Goal: Task Accomplishment & Management: Use online tool/utility

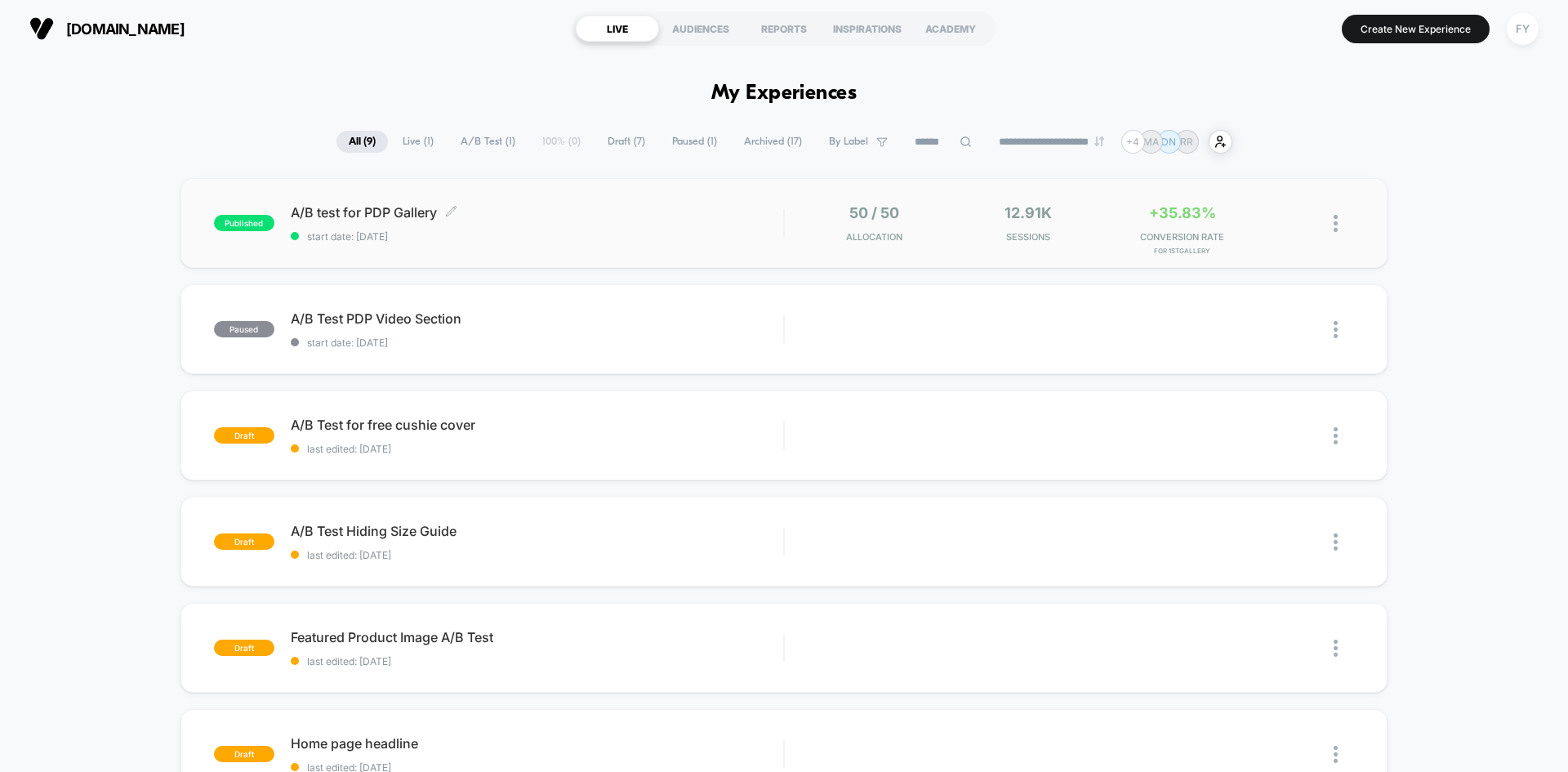
click at [575, 241] on span "start date: [DATE]" at bounding box center [536, 237] width 492 height 12
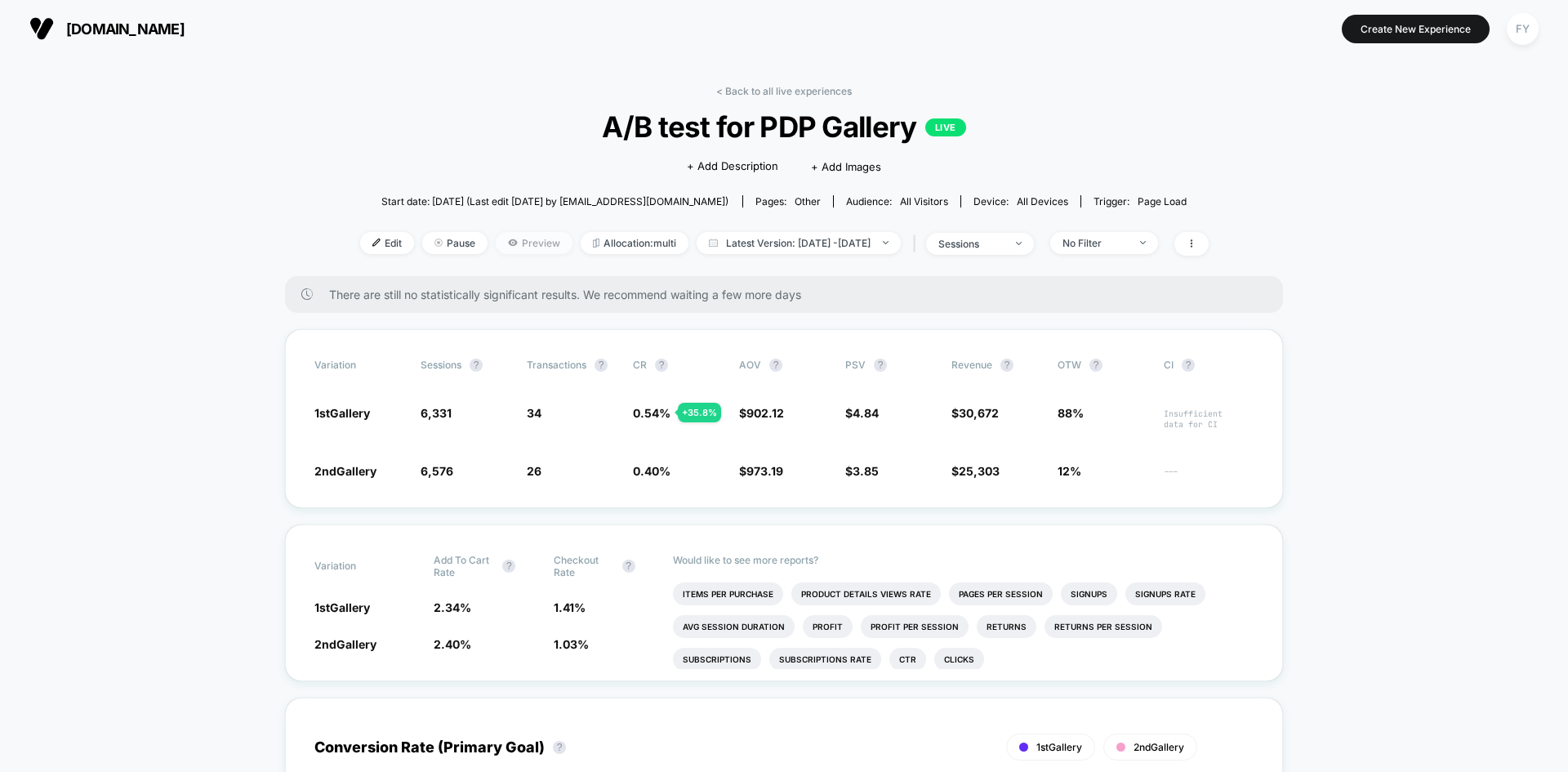
click at [526, 241] on span "Preview" at bounding box center [534, 242] width 77 height 22
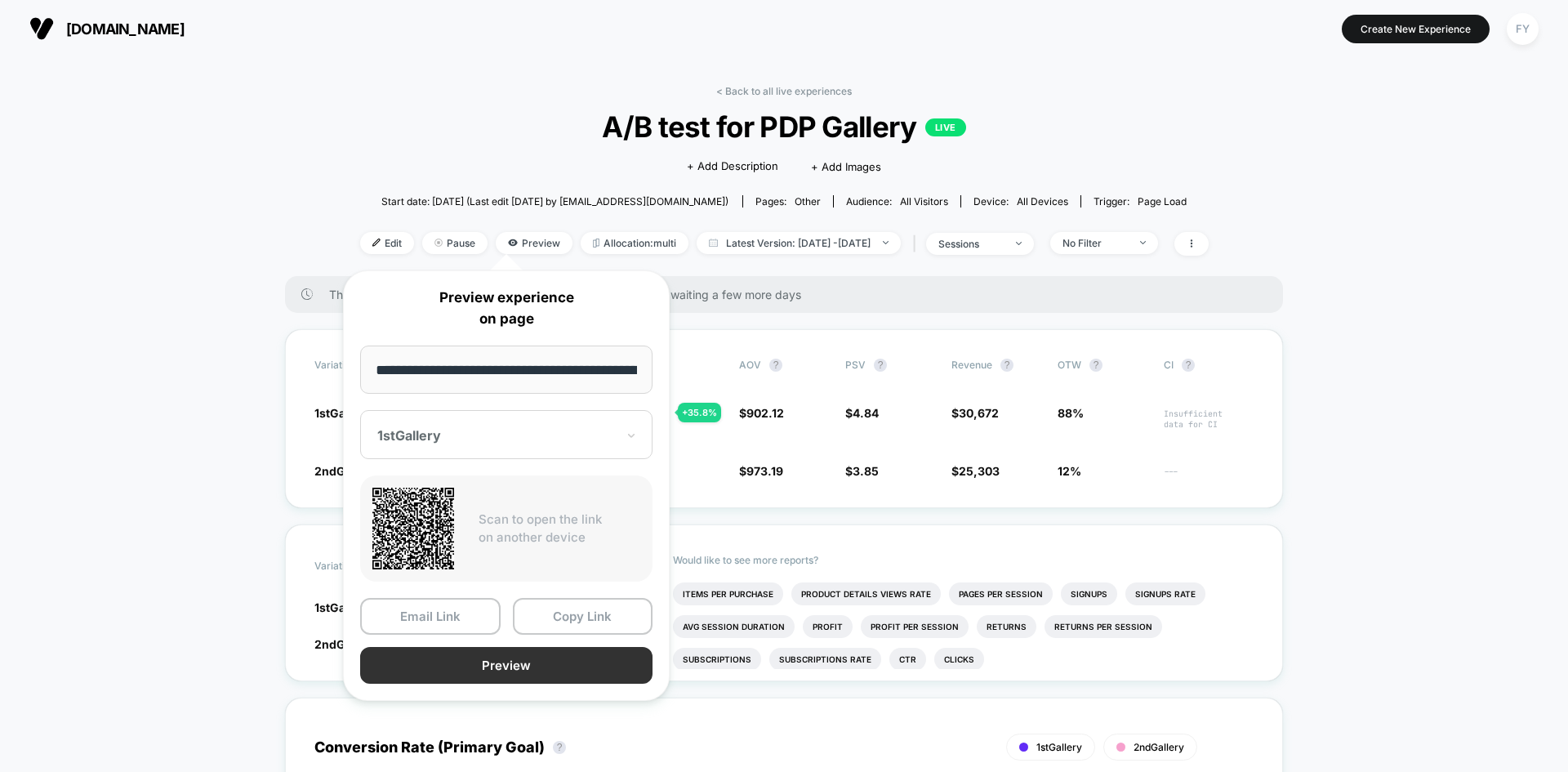
drag, startPoint x: 525, startPoint y: 571, endPoint x: 535, endPoint y: 656, distance: 85.6
click at [537, 655] on div "**********" at bounding box center [506, 485] width 326 height 431
click at [533, 673] on button "Preview" at bounding box center [506, 665] width 292 height 37
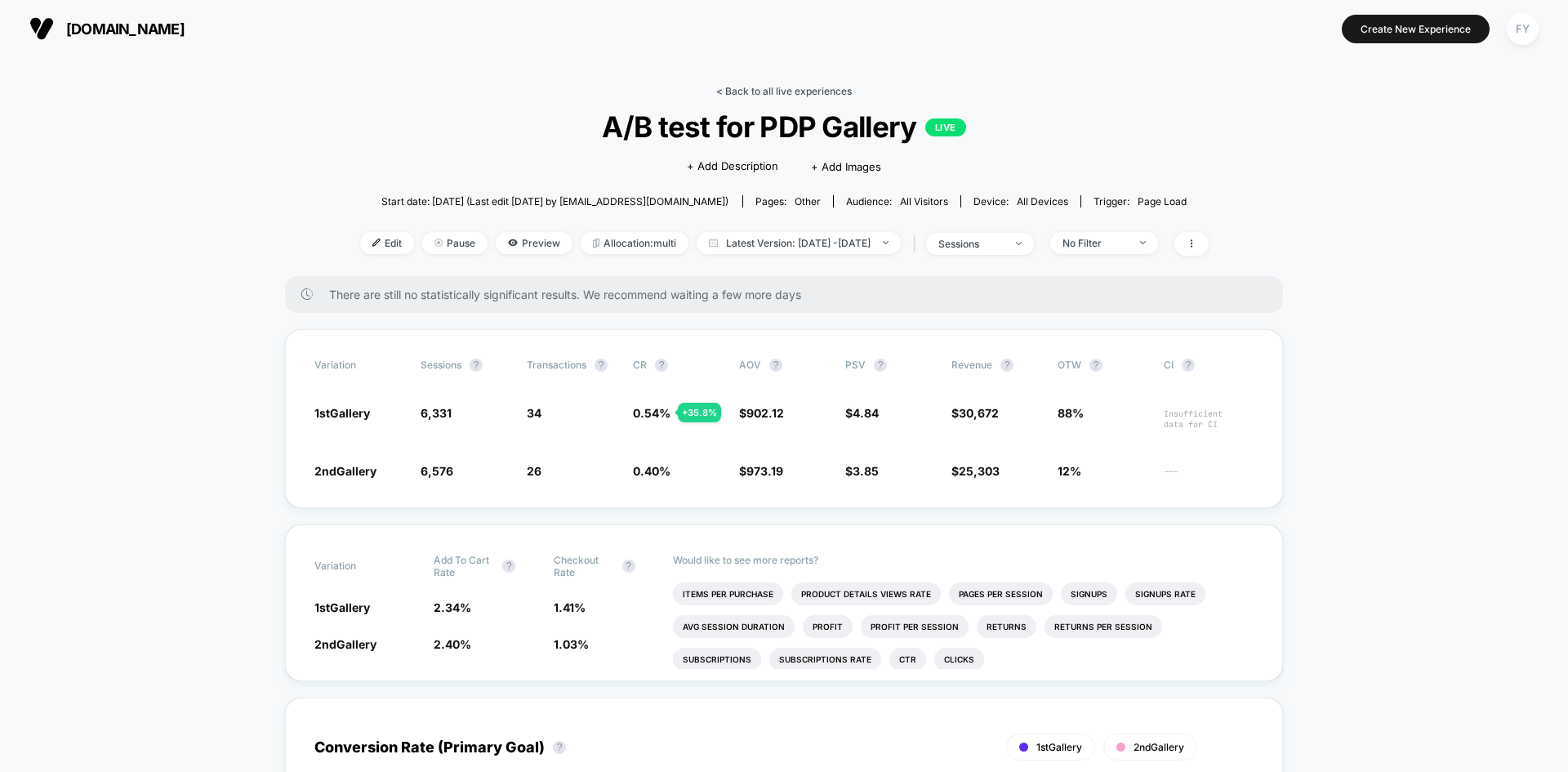
click at [760, 85] on link "< Back to all live experiences" at bounding box center [784, 91] width 136 height 12
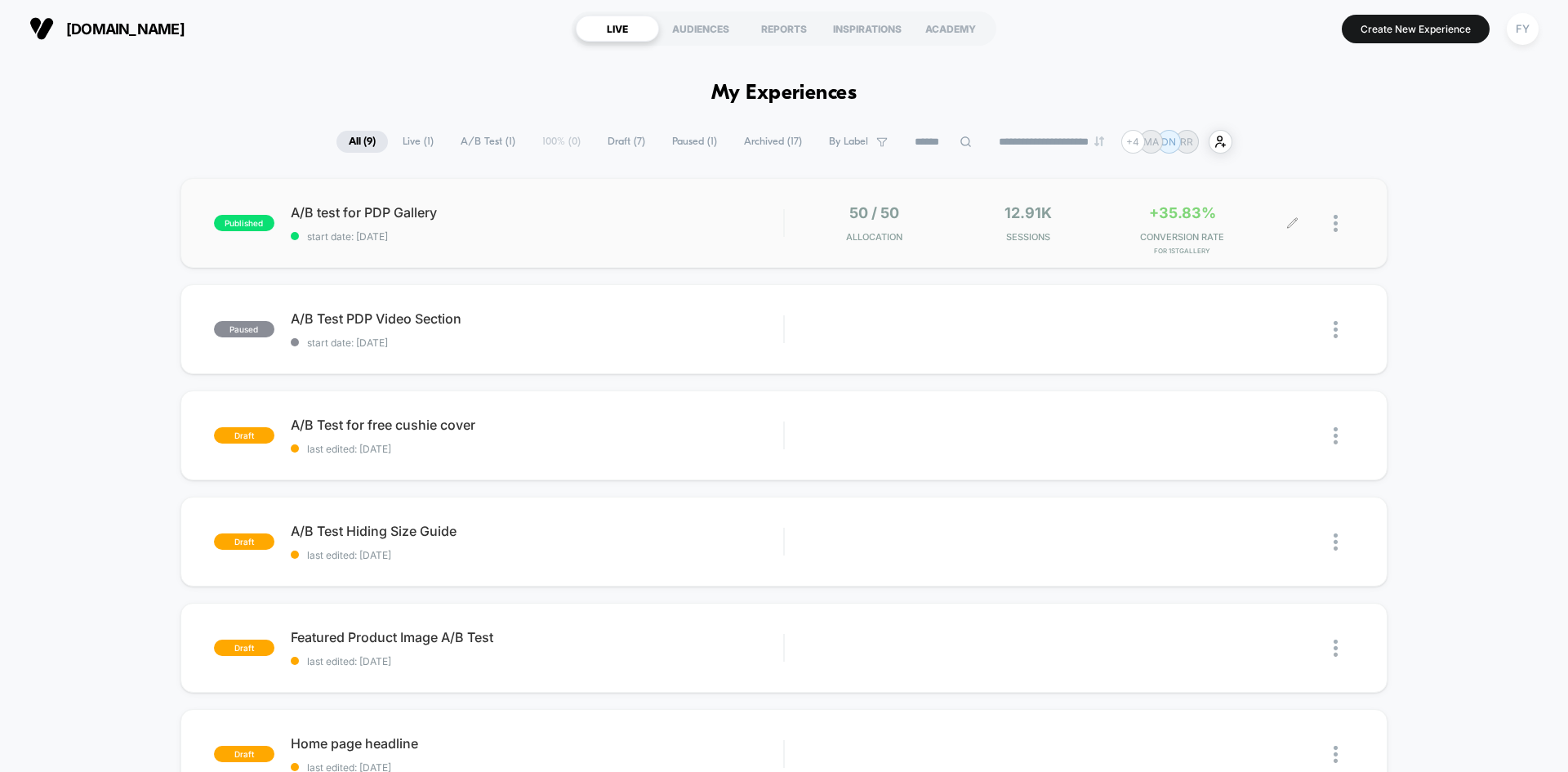
click at [1332, 226] on div at bounding box center [1324, 224] width 61 height 39
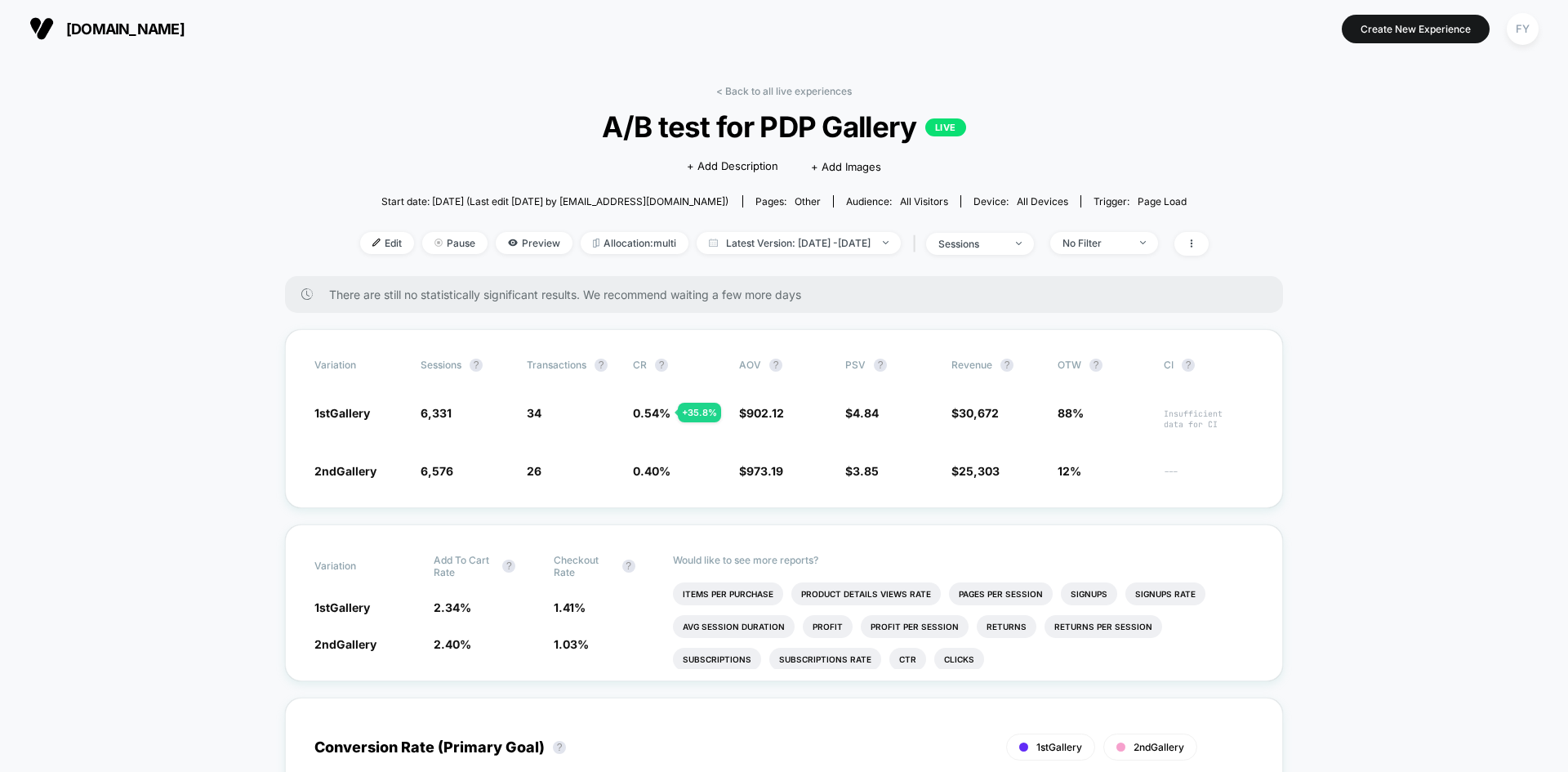
click at [787, 98] on div "< Back to all live experiences A/B test for PDP Gallery LIVE Click to edit expe…" at bounding box center [784, 181] width 848 height 191
click at [785, 93] on link "< Back to all live experiences" at bounding box center [784, 91] width 136 height 12
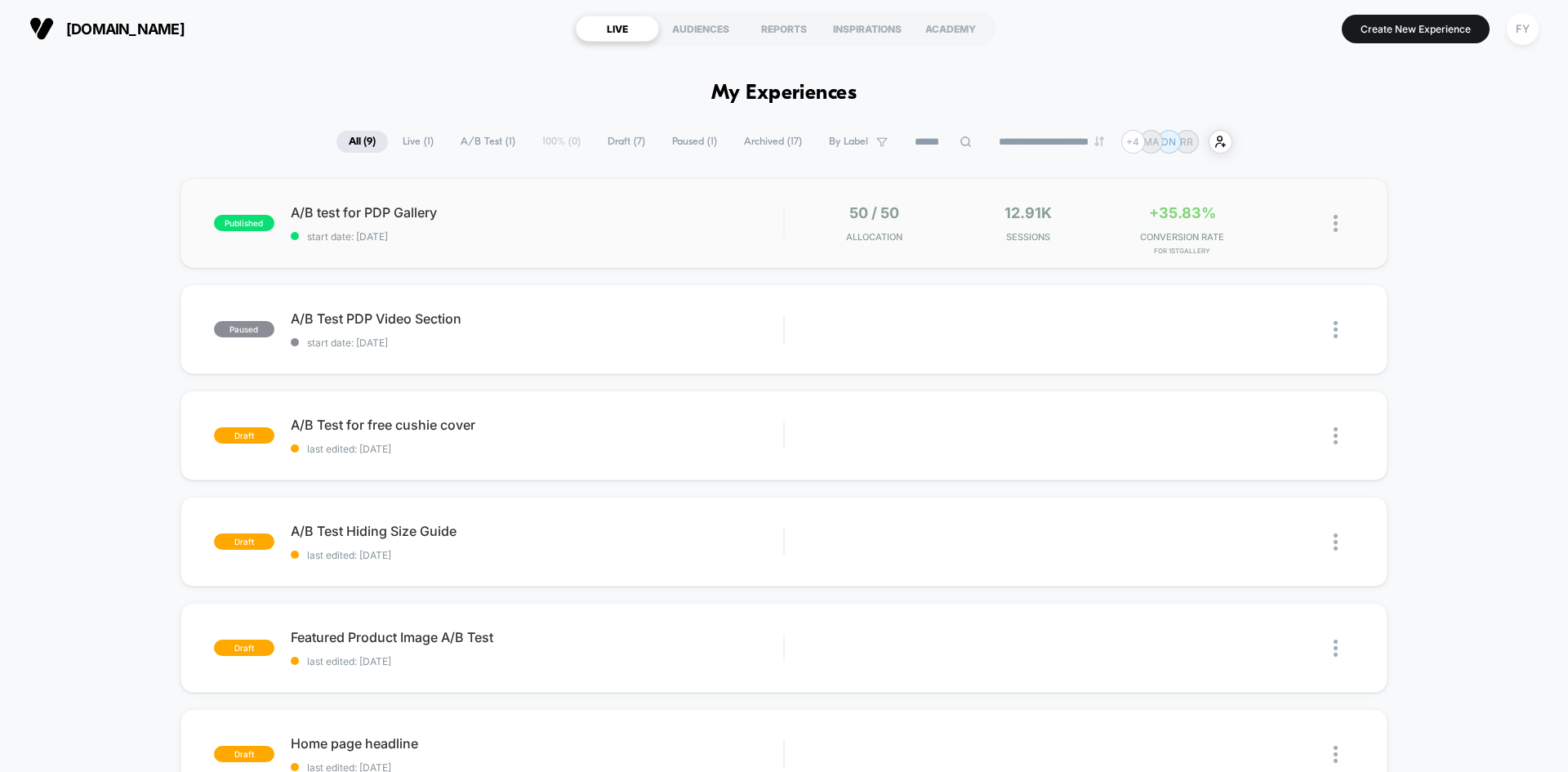
click at [1336, 224] on img at bounding box center [1335, 224] width 4 height 18
click at [765, 207] on span "A/B test for PDP Gallery Click to edit experience details" at bounding box center [536, 212] width 492 height 17
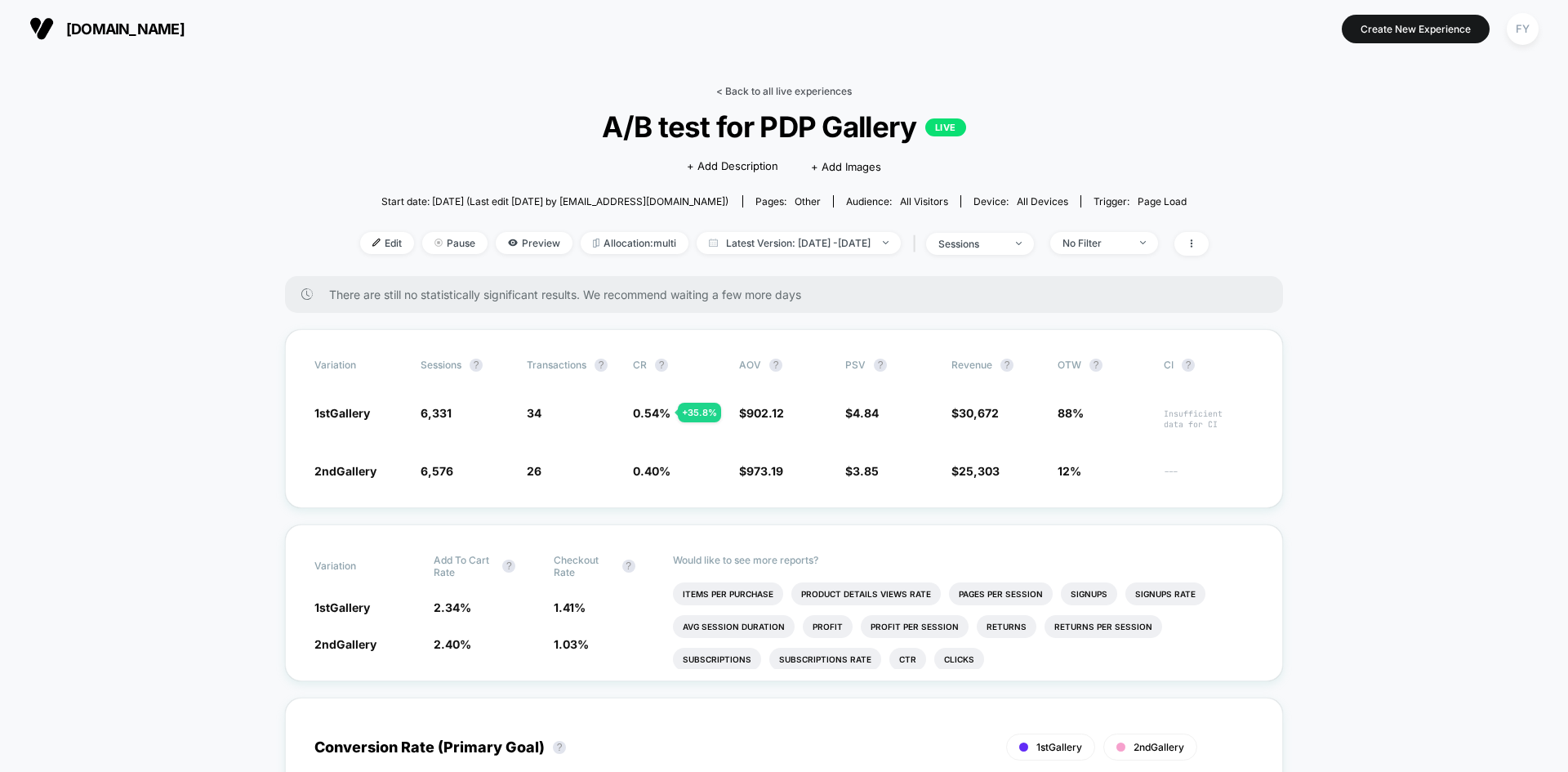
click at [806, 89] on link "< Back to all live experiences" at bounding box center [784, 91] width 136 height 12
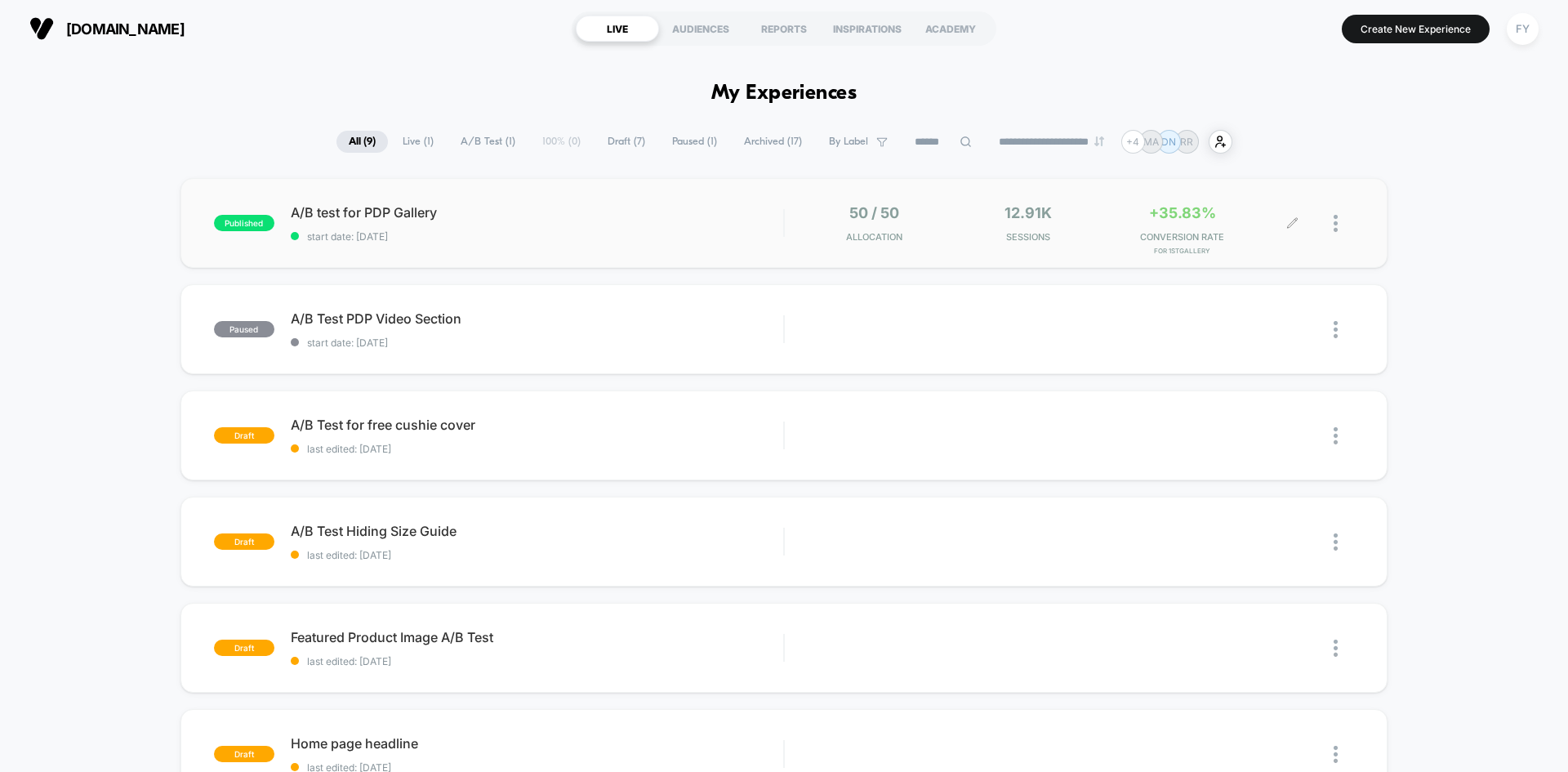
click at [1292, 225] on icon at bounding box center [1292, 224] width 12 height 12
click at [1328, 233] on div at bounding box center [1324, 224] width 61 height 39
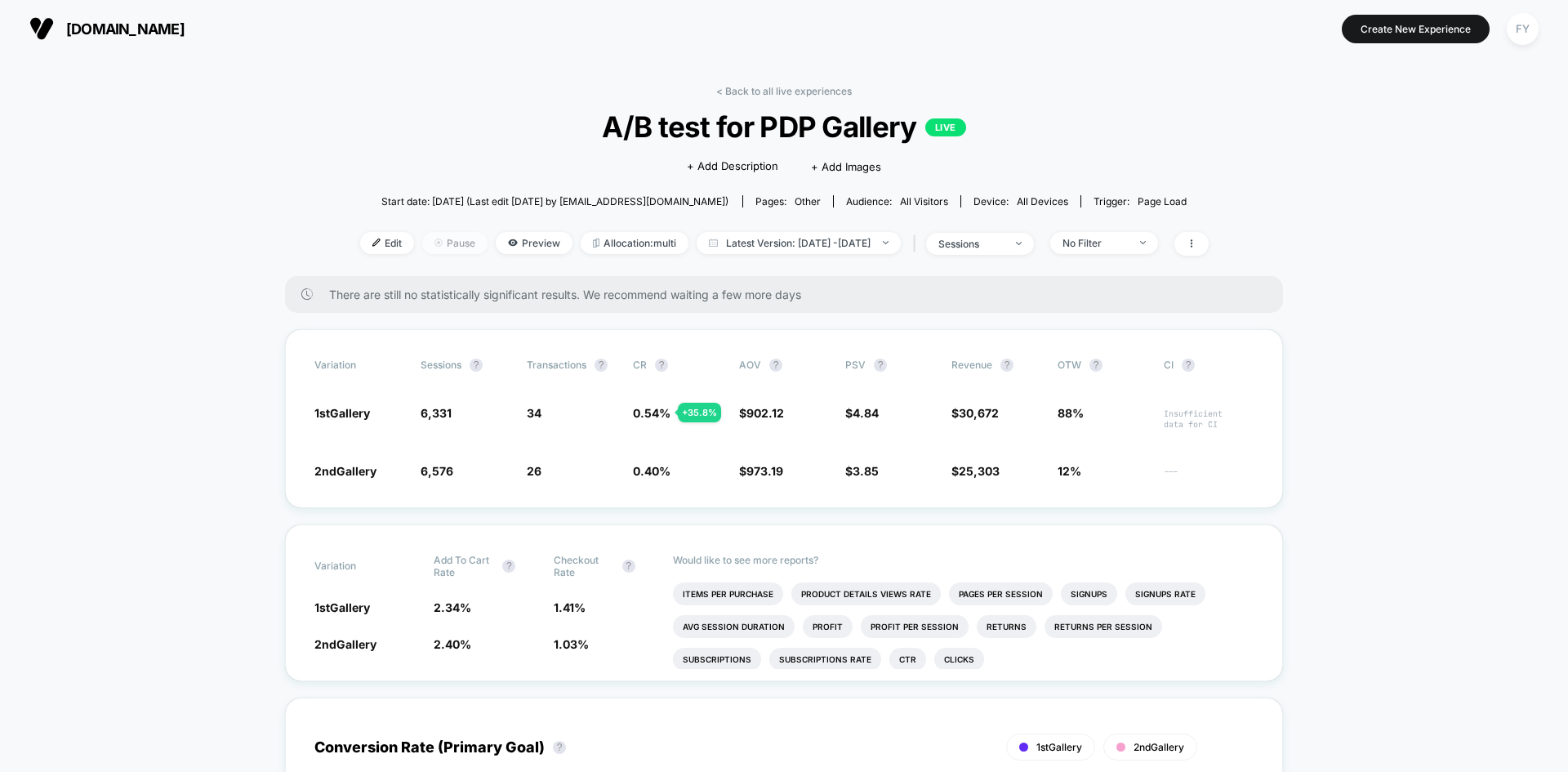
click at [422, 251] on span "Pause" at bounding box center [455, 242] width 65 height 22
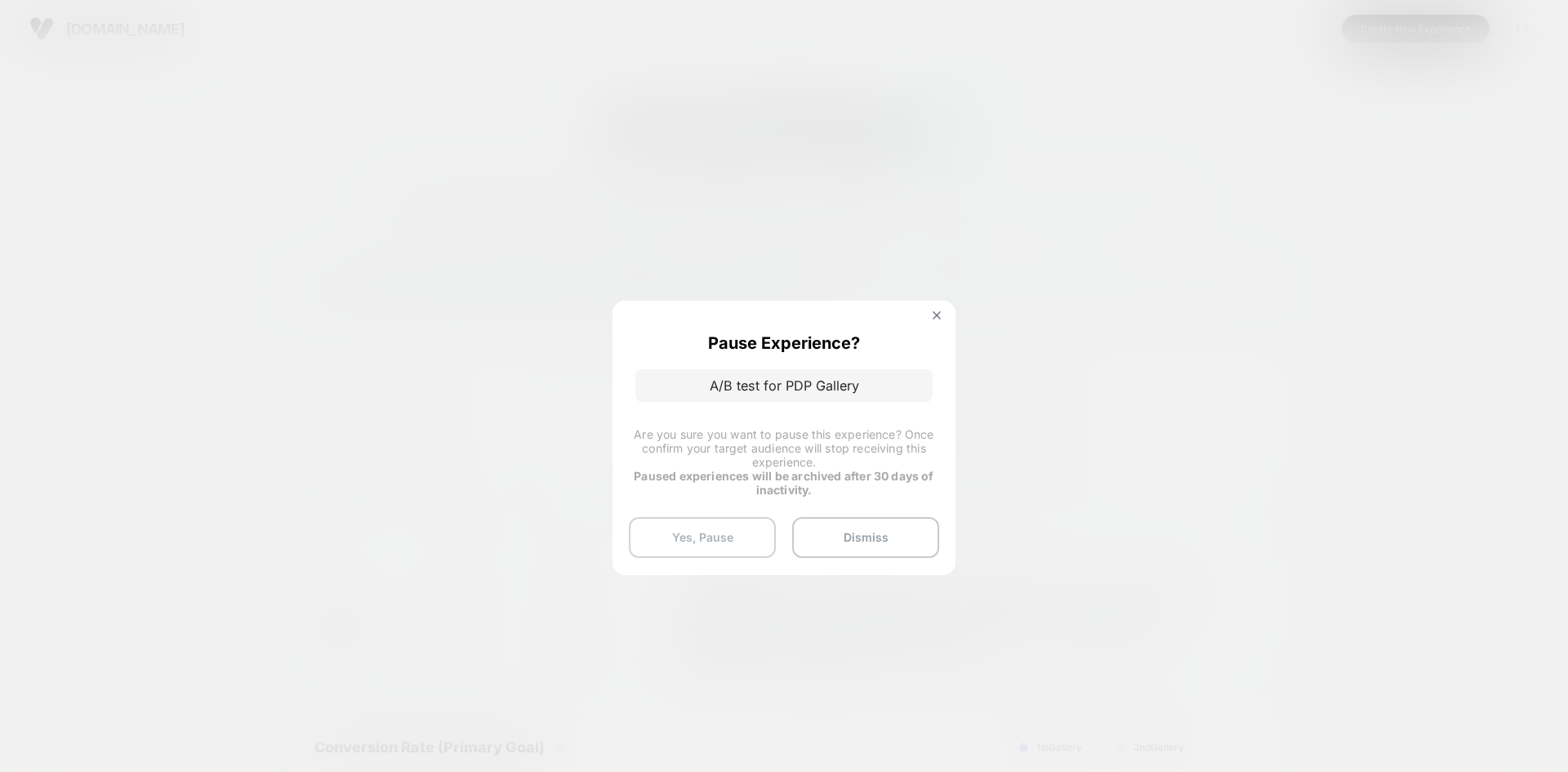
click at [727, 542] on button "Yes, Pause" at bounding box center [703, 537] width 147 height 41
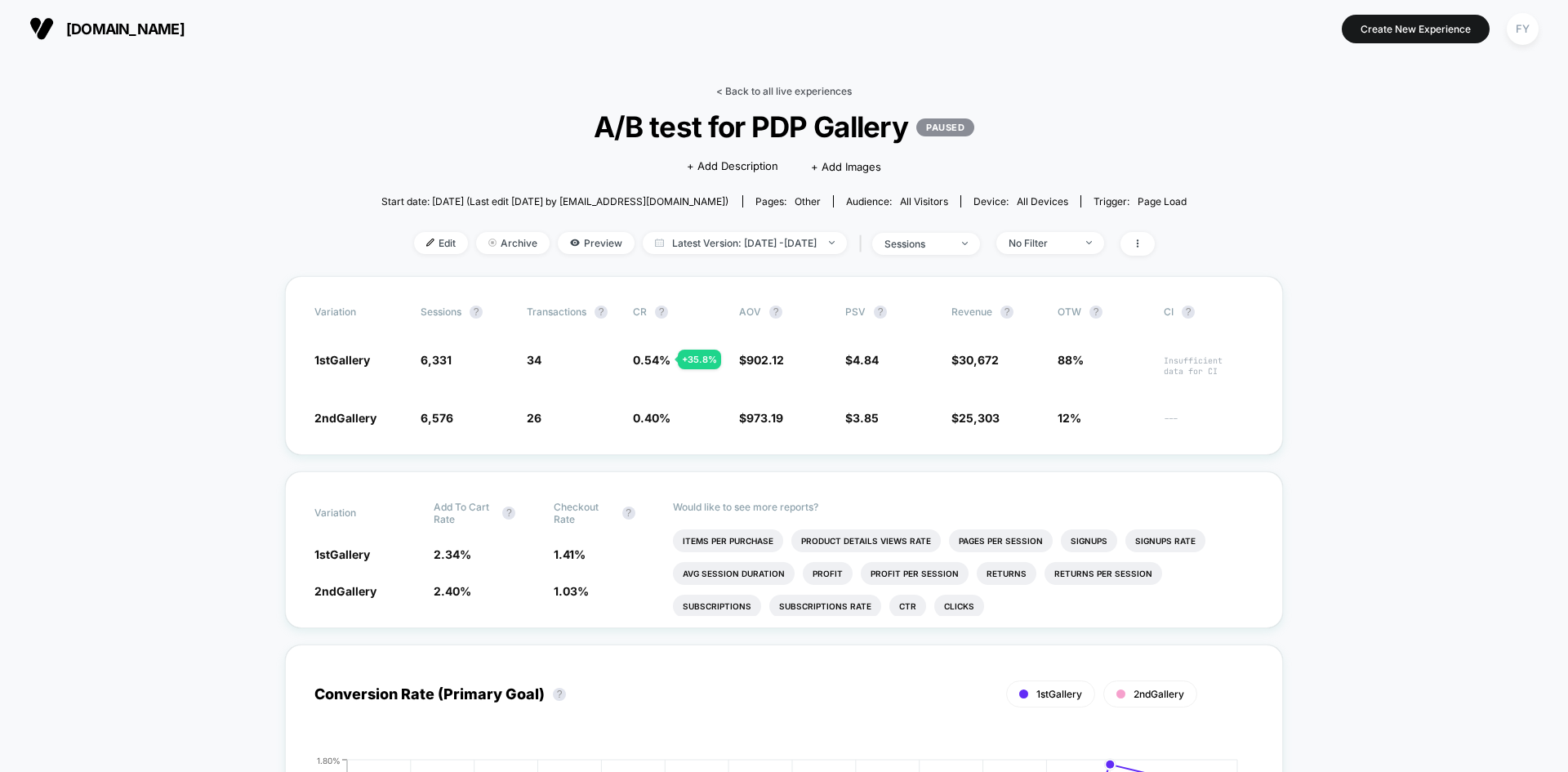
click at [755, 88] on link "< Back to all live experiences" at bounding box center [784, 91] width 136 height 12
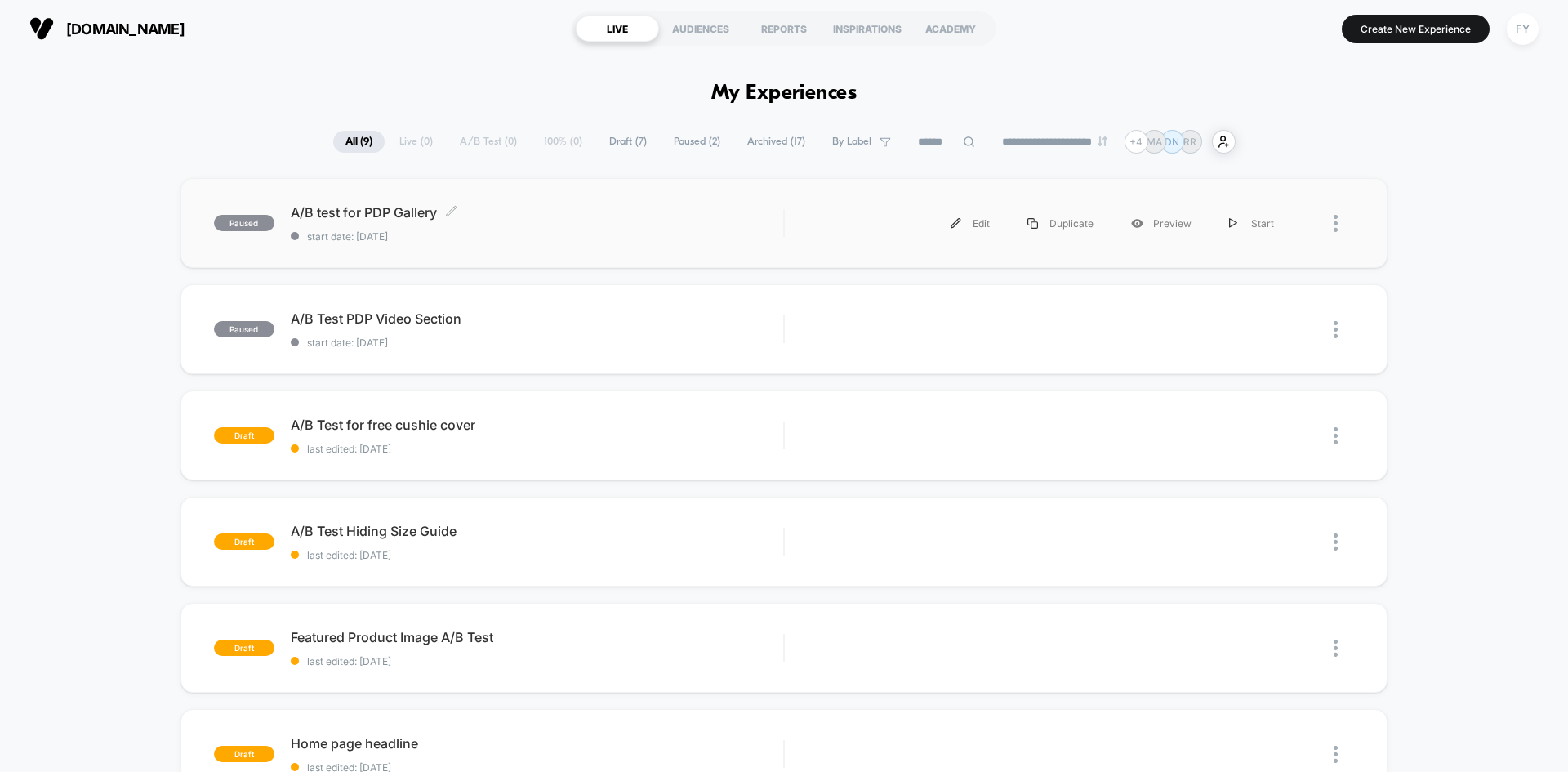
click at [691, 231] on span "start date: [DATE]" at bounding box center [536, 237] width 492 height 12
click at [1253, 225] on div "Start" at bounding box center [1252, 224] width 82 height 37
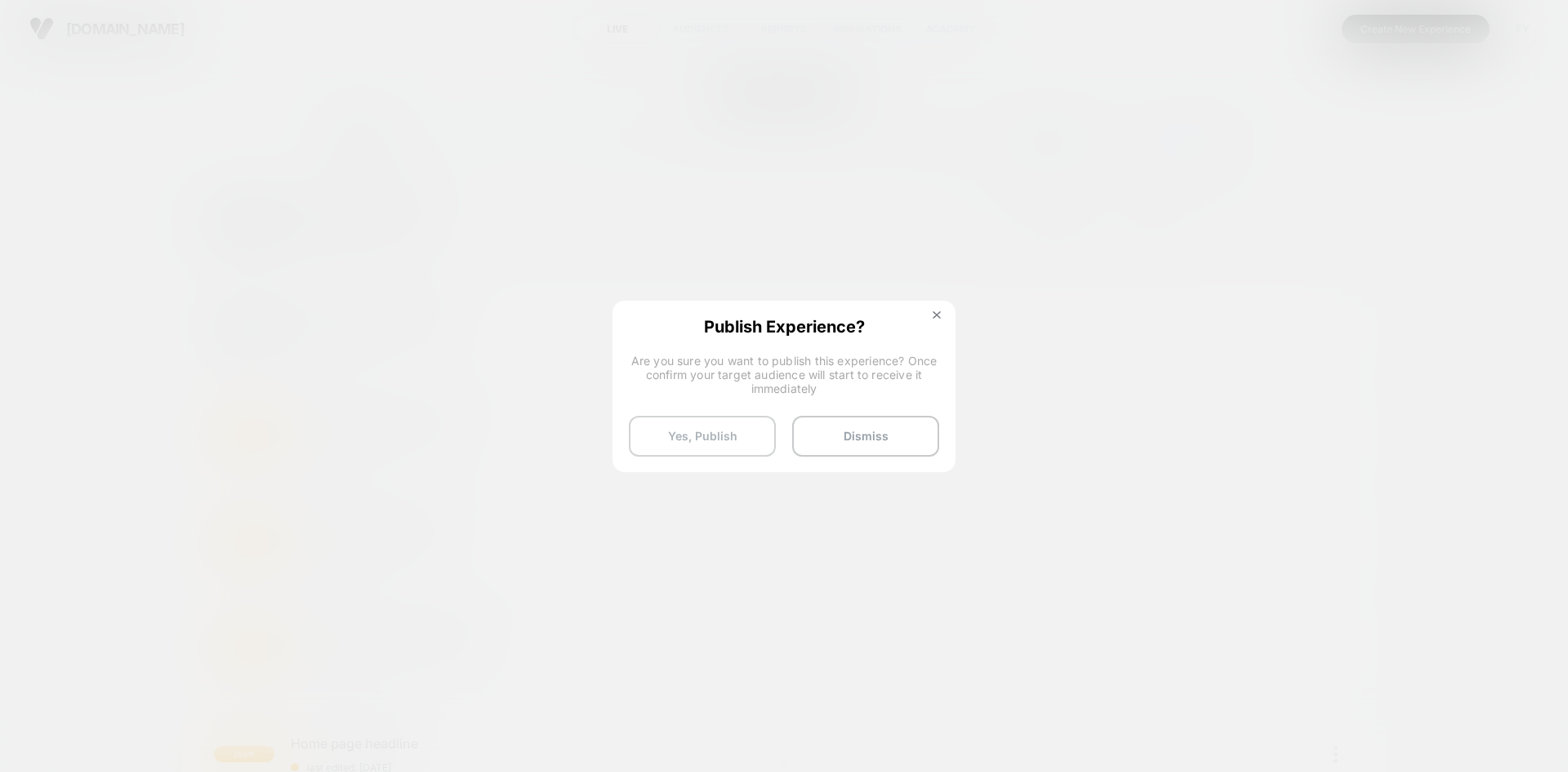
click at [748, 437] on button "Yes, Publish" at bounding box center [703, 436] width 147 height 41
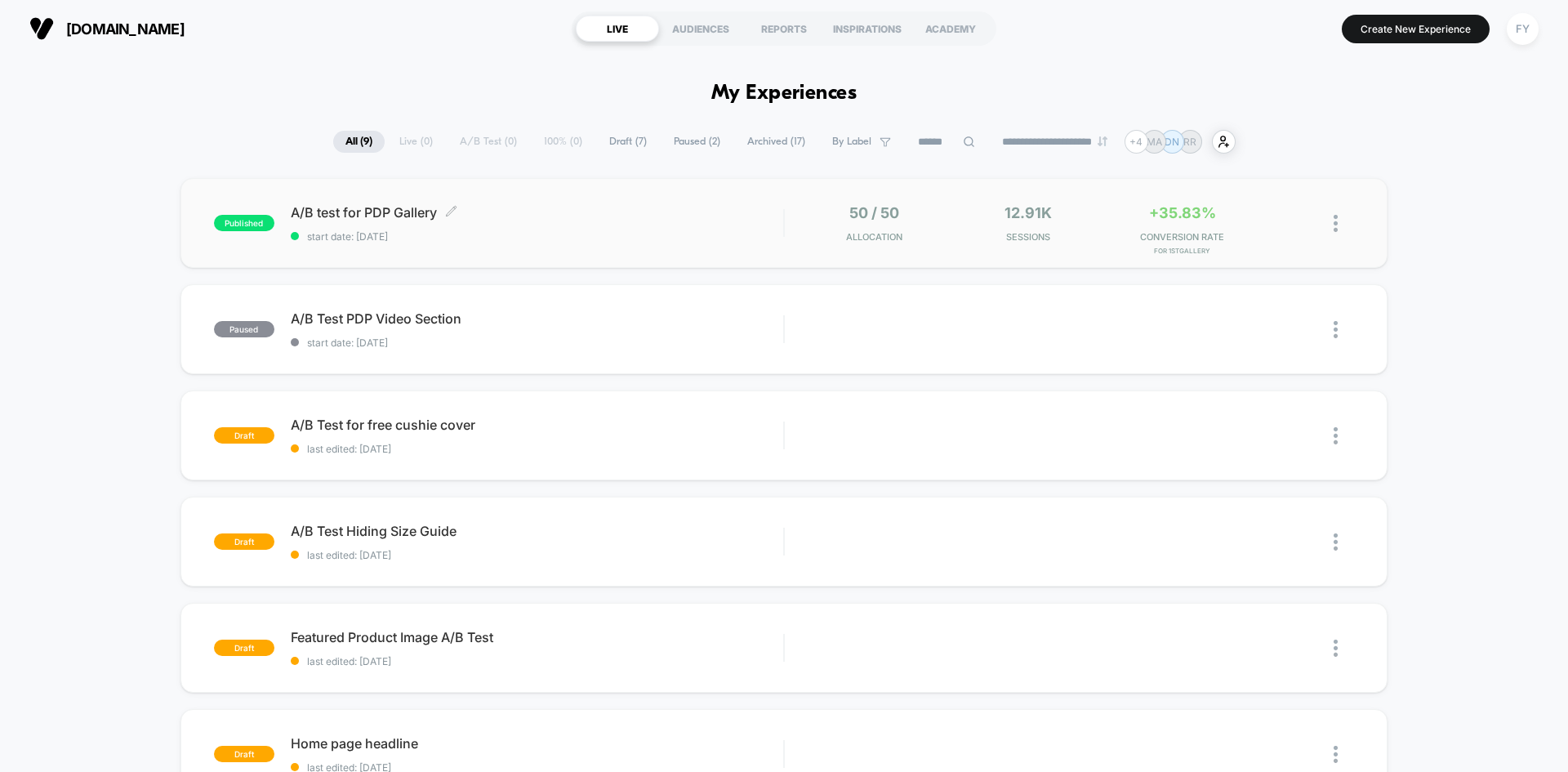
click at [663, 207] on span "A/B test for PDP Gallery Click to edit experience details" at bounding box center [536, 212] width 492 height 17
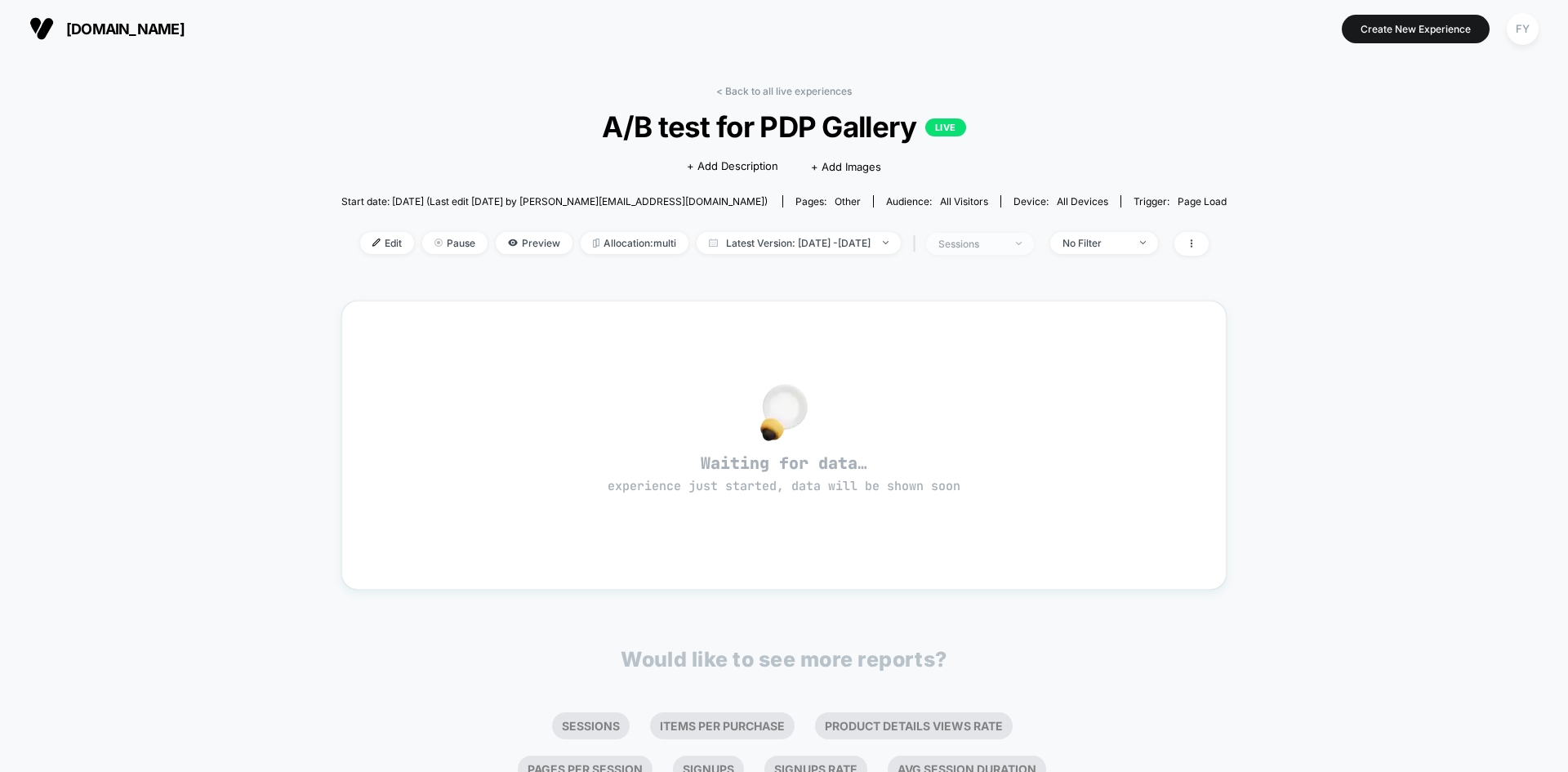
click at [1004, 245] on div "sessions" at bounding box center [971, 244] width 65 height 12
click at [522, 247] on span "Preview" at bounding box center [534, 242] width 77 height 22
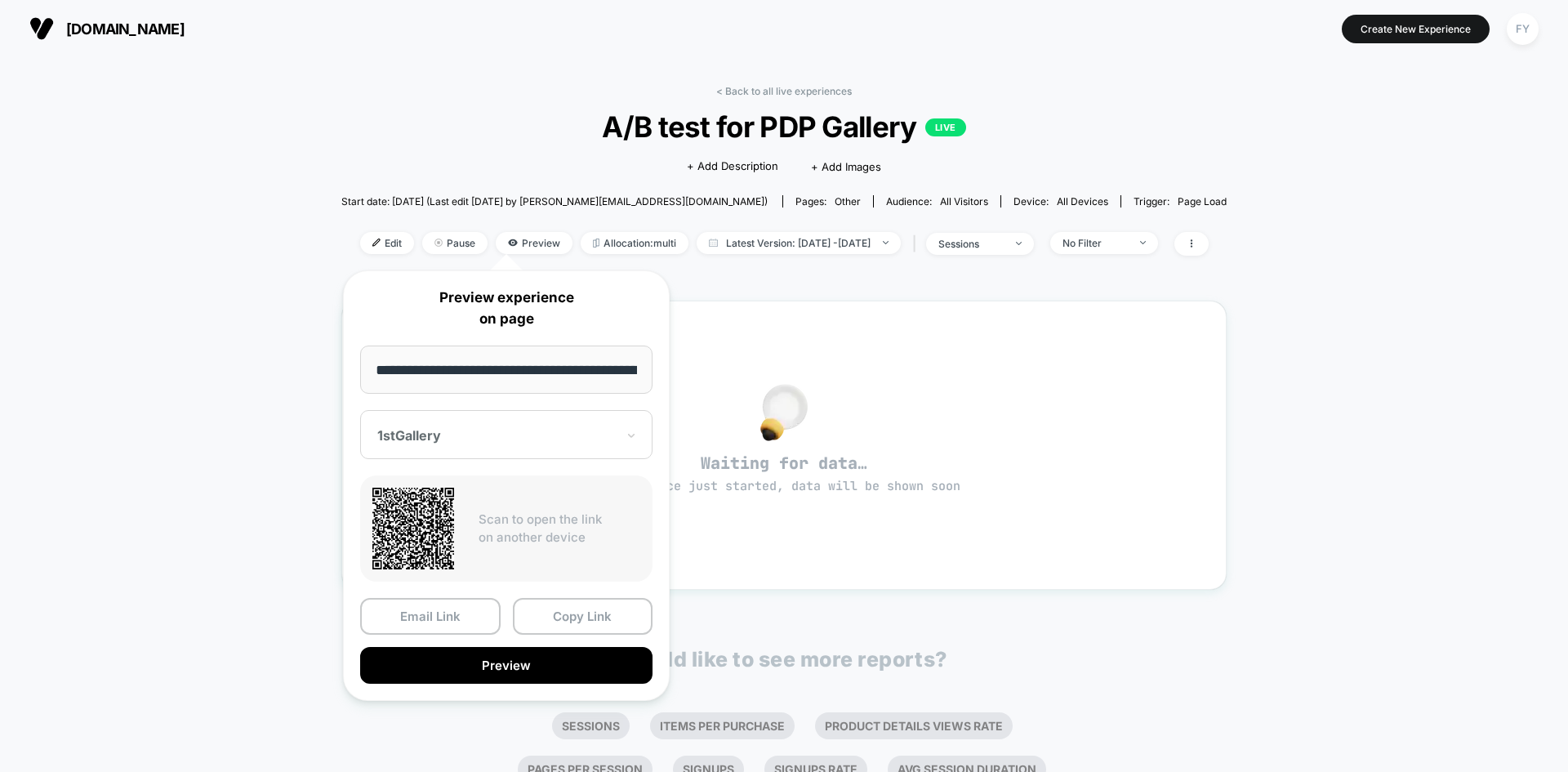
click at [550, 441] on div at bounding box center [497, 435] width 239 height 17
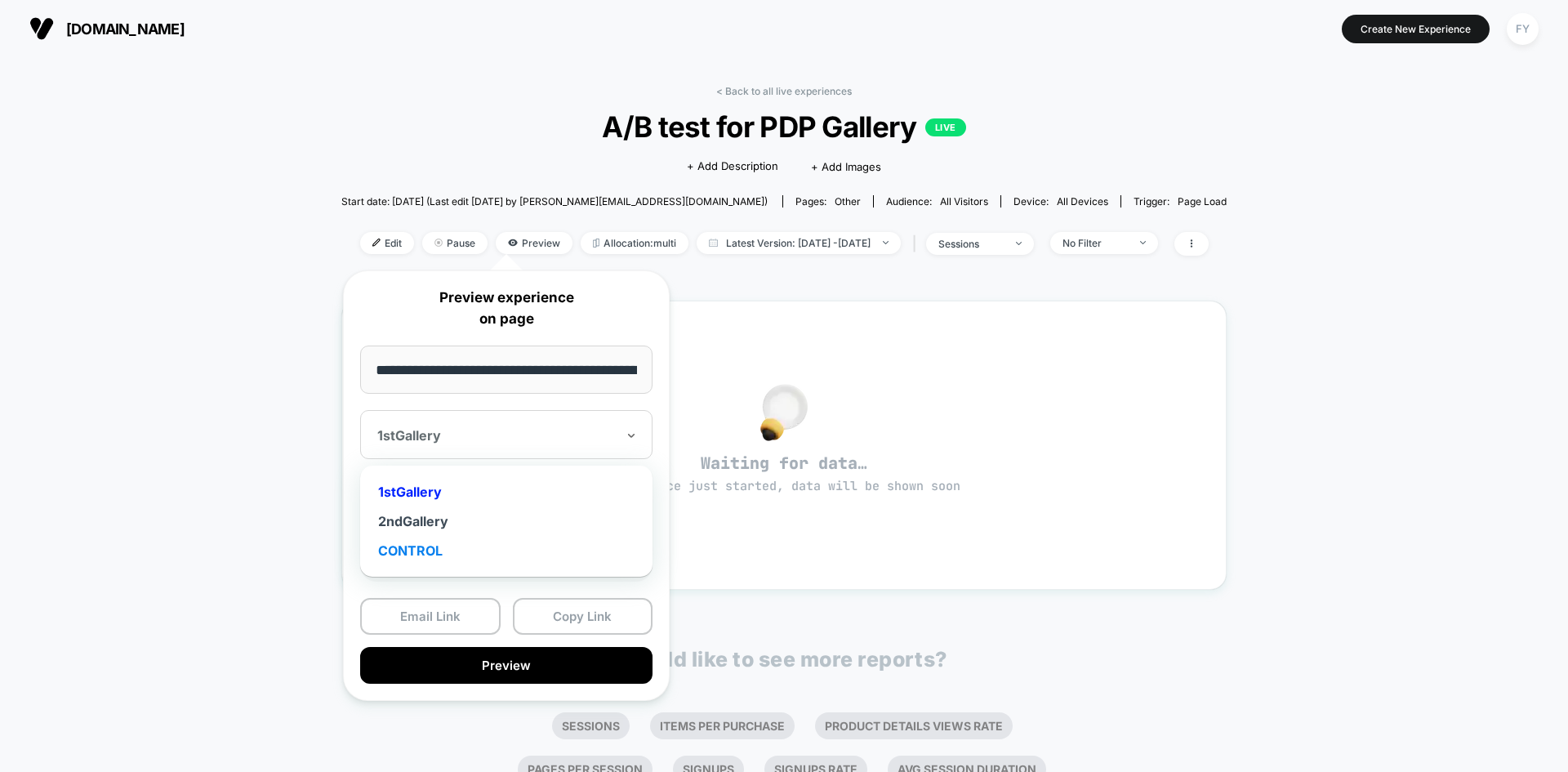
click at [514, 546] on div "CONTROL" at bounding box center [506, 551] width 276 height 30
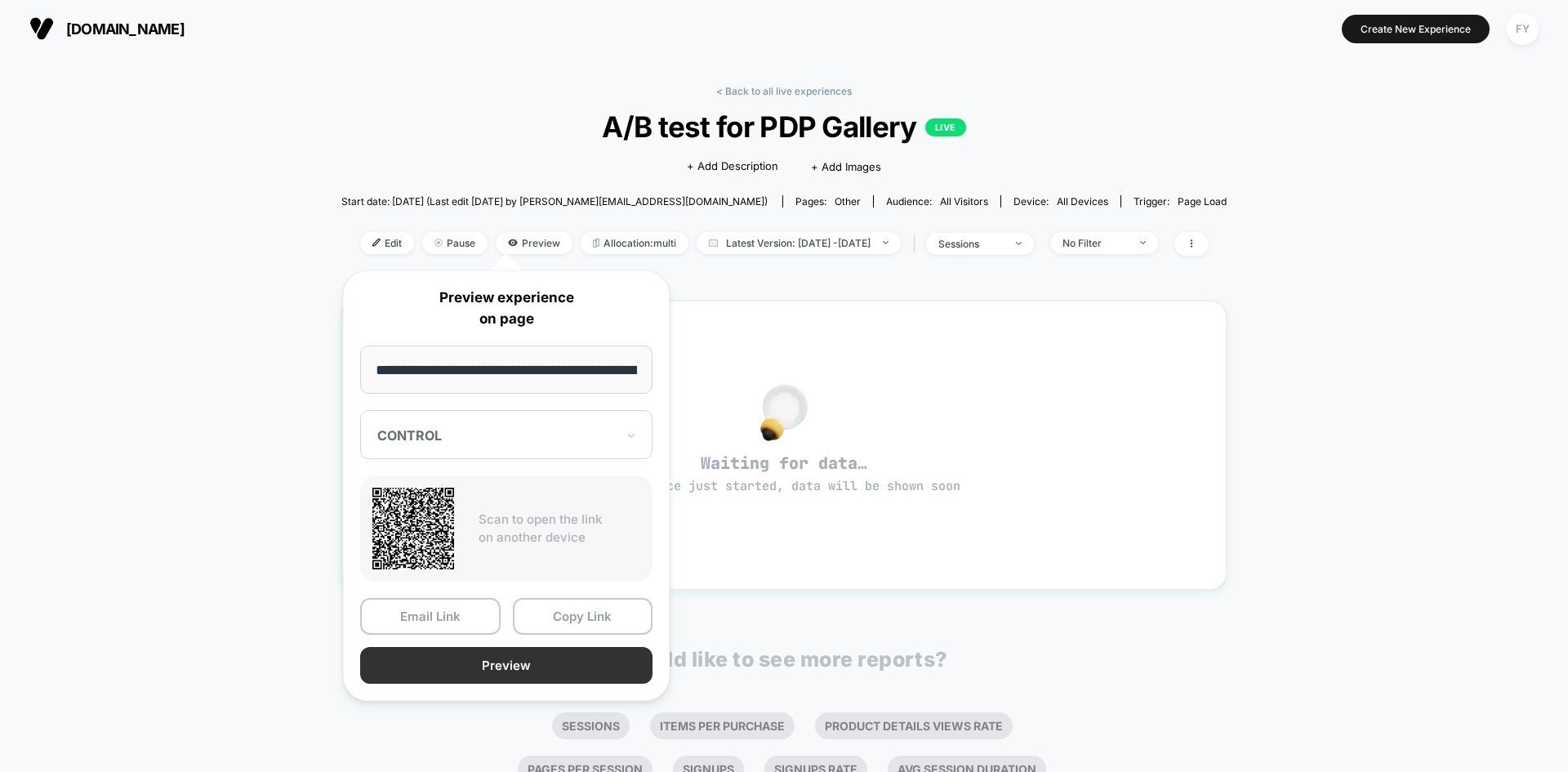
click at [520, 659] on button "Preview" at bounding box center [506, 665] width 292 height 37
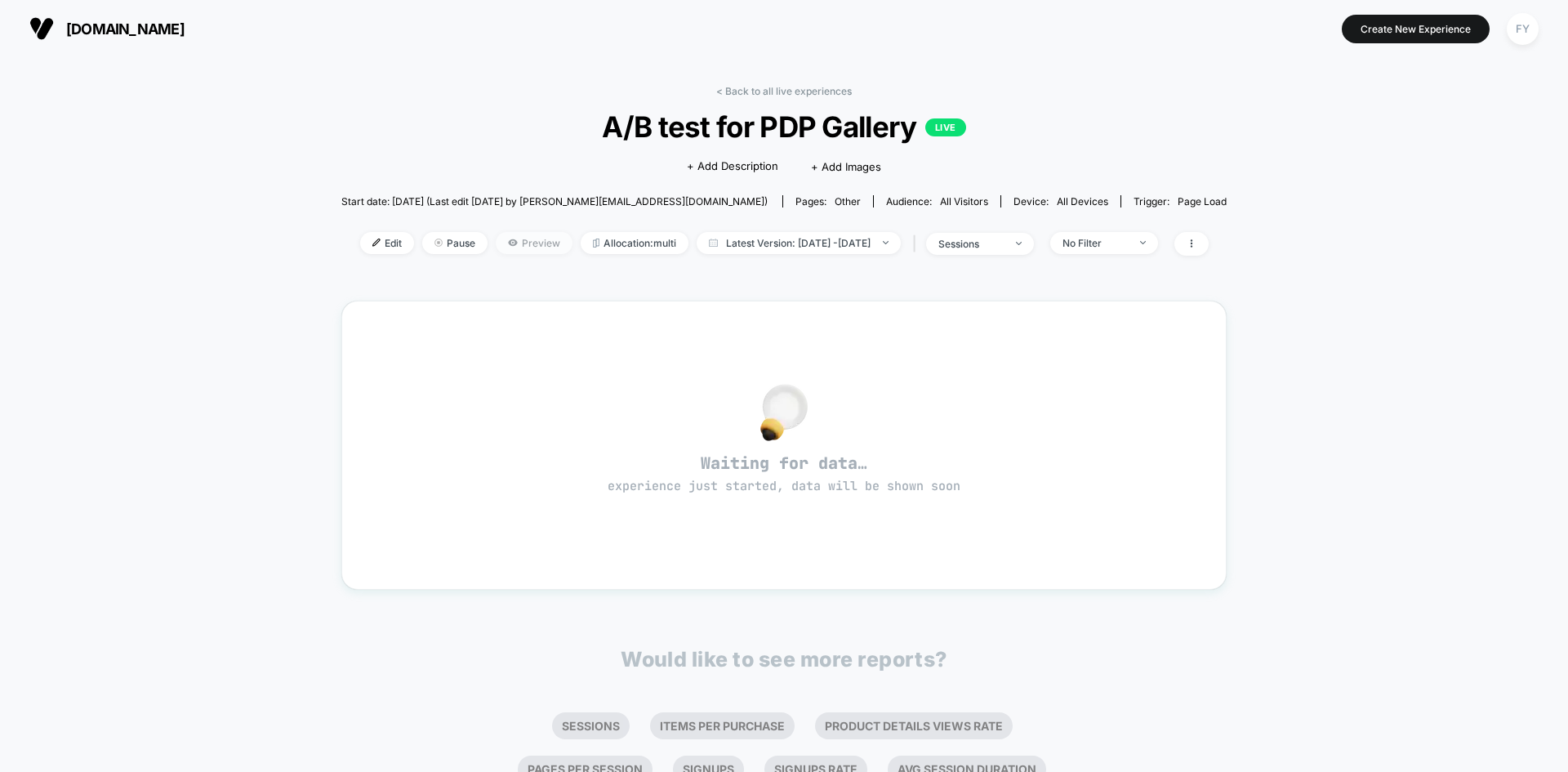
click at [508, 249] on span "Preview" at bounding box center [534, 242] width 77 height 22
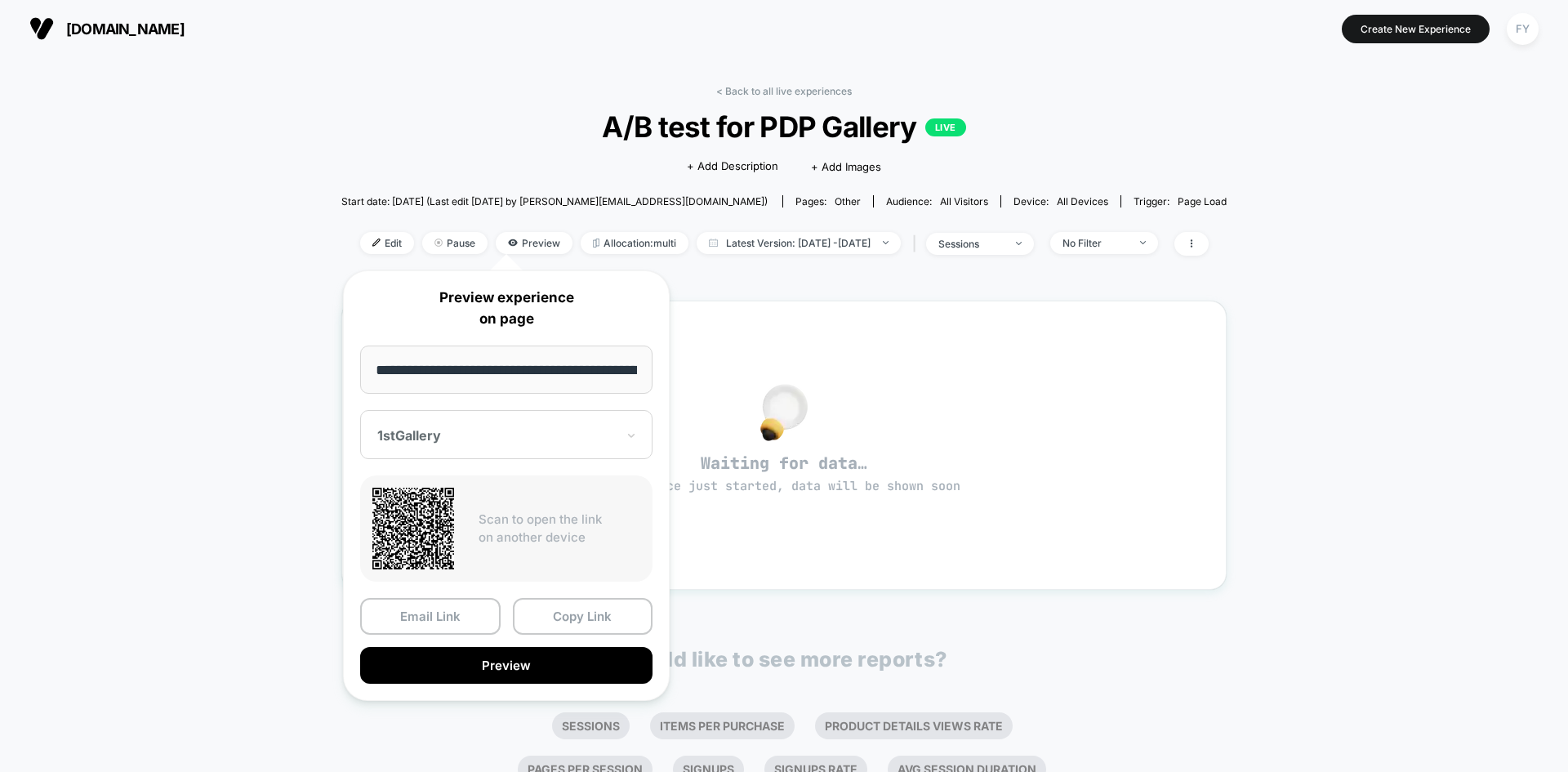
click at [529, 437] on div at bounding box center [497, 435] width 239 height 17
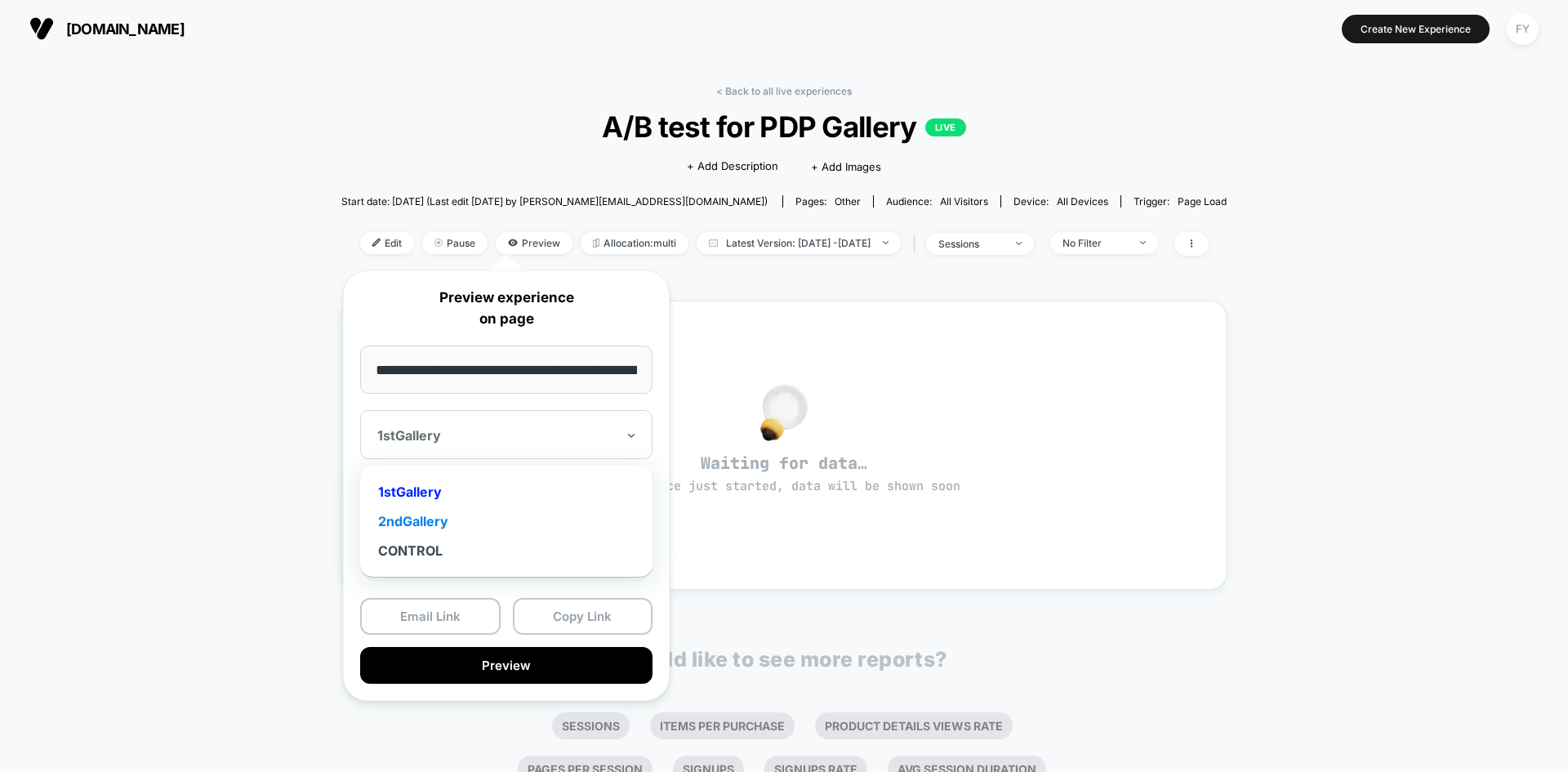
click at [510, 511] on div "2ndGallery" at bounding box center [506, 521] width 276 height 30
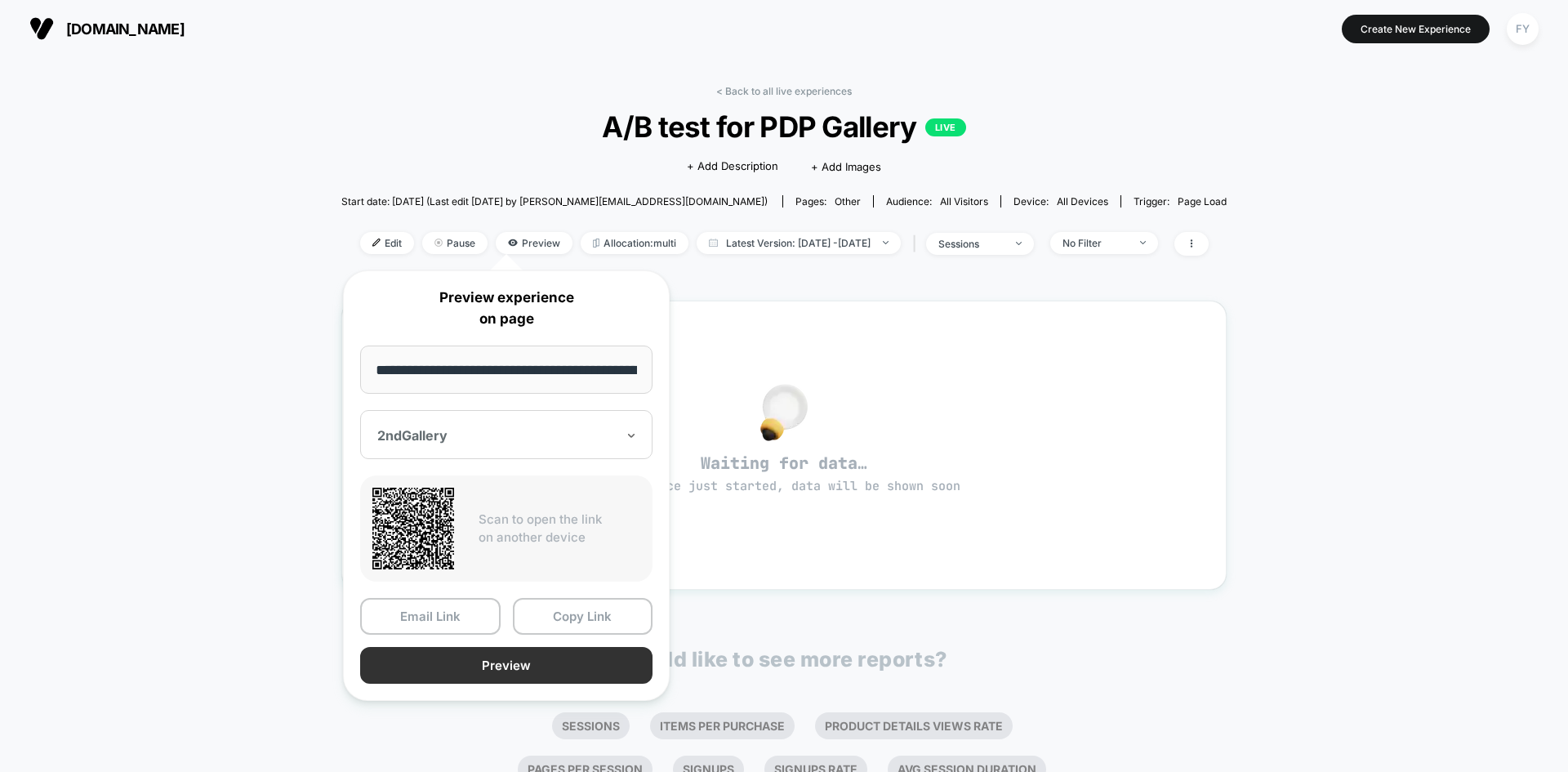
click at [522, 661] on button "Preview" at bounding box center [506, 665] width 292 height 37
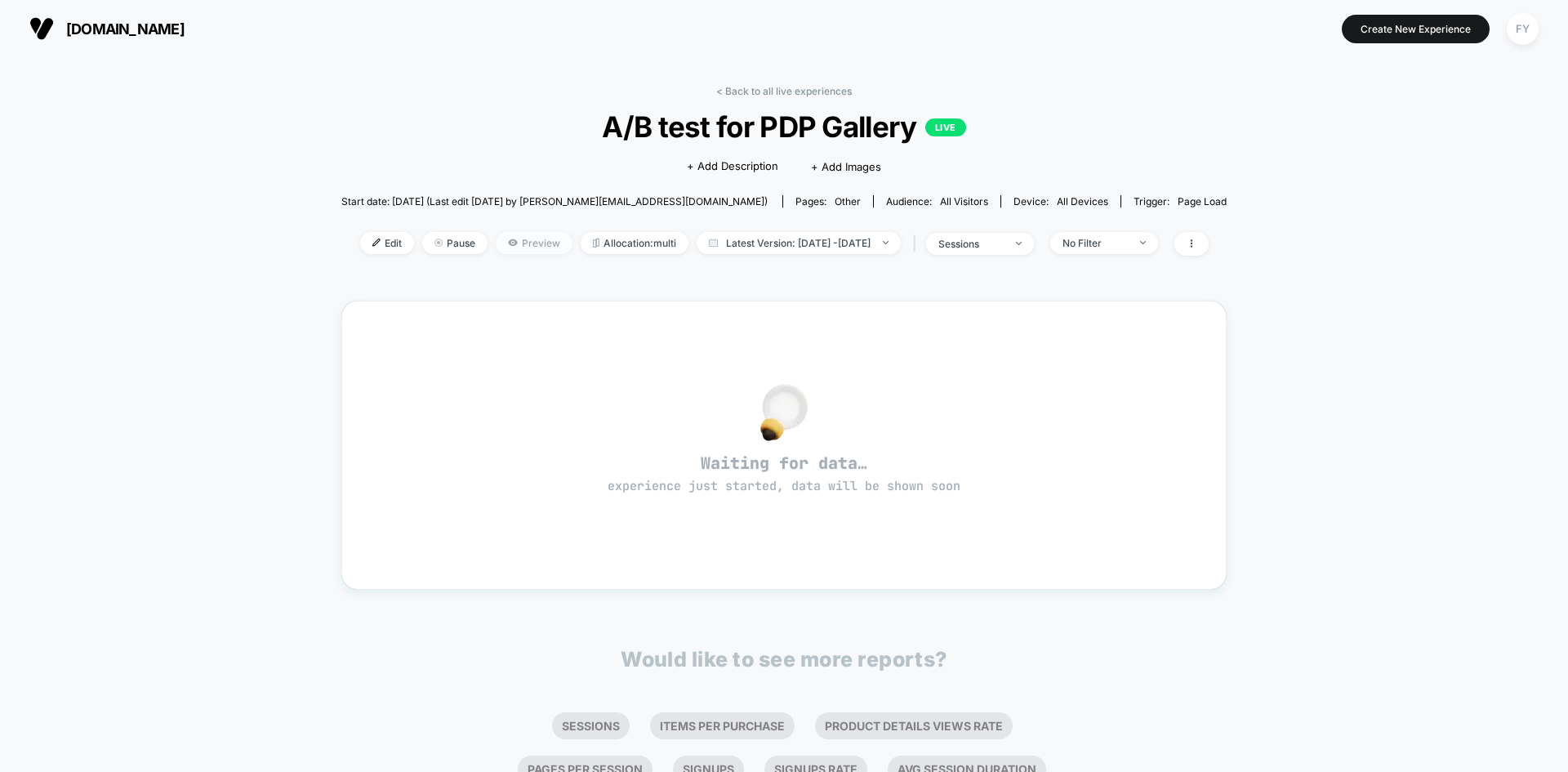
click at [529, 243] on span "Preview" at bounding box center [534, 242] width 77 height 22
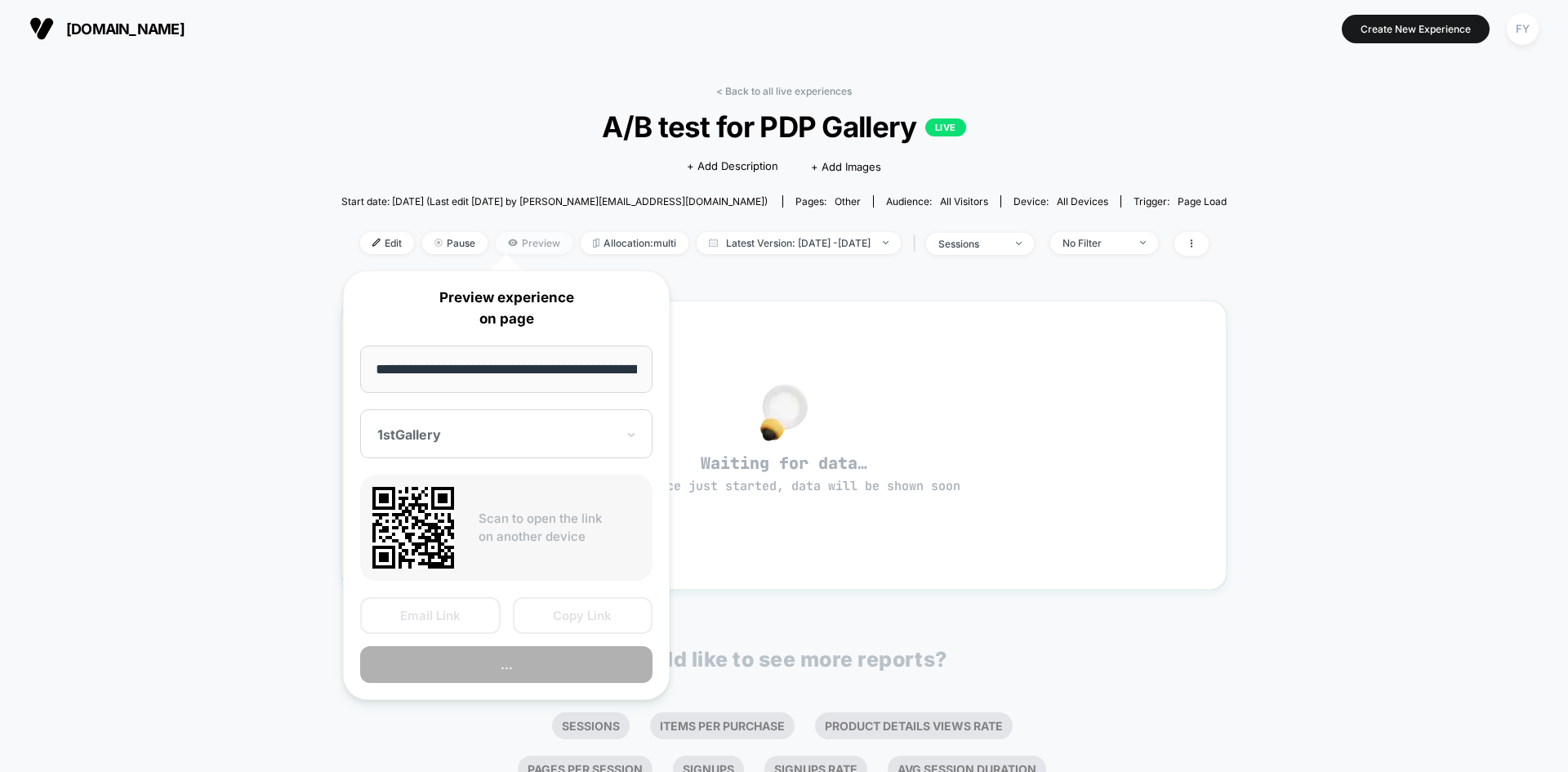
scroll to position [0, 239]
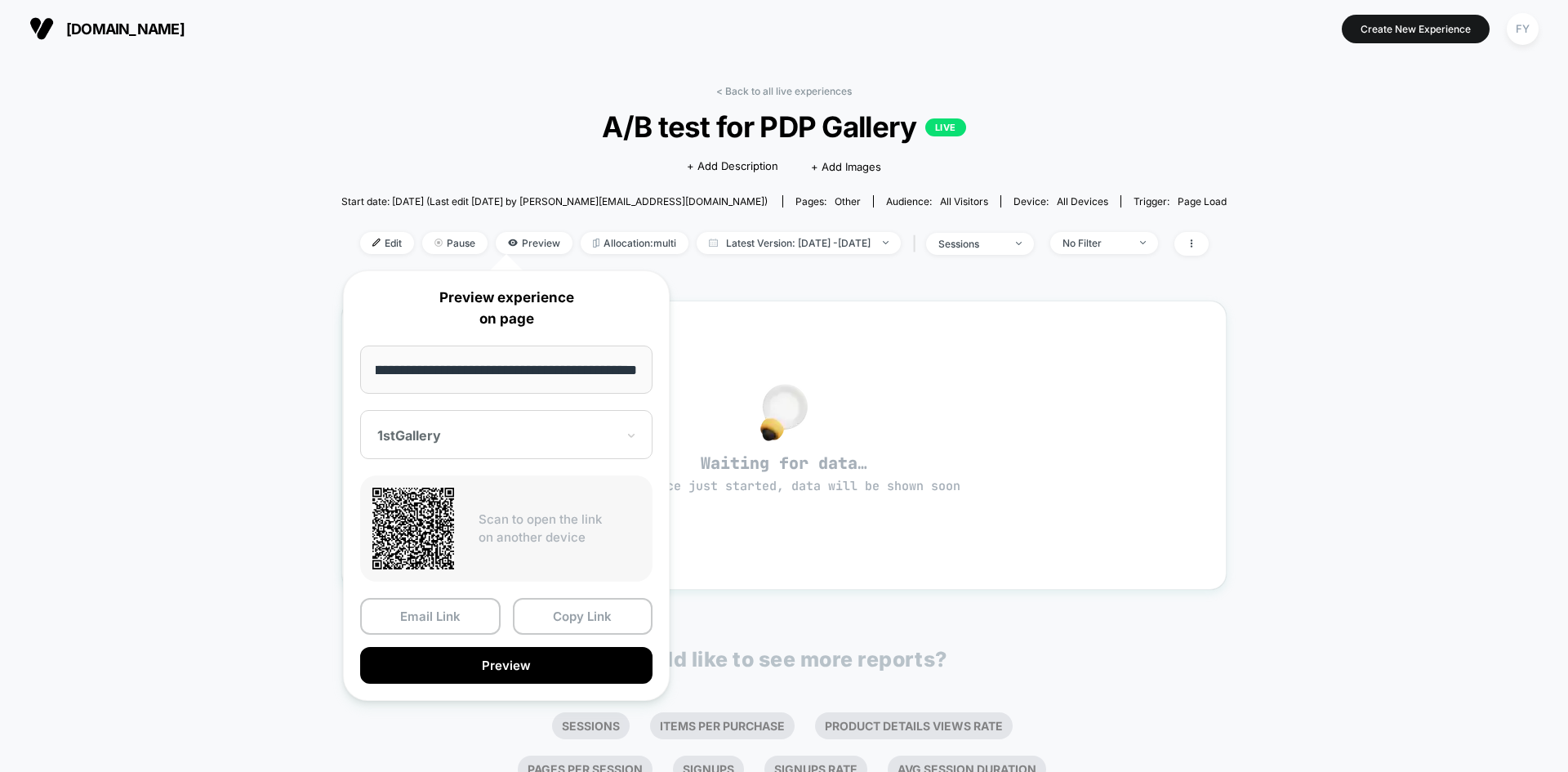
click at [569, 439] on div at bounding box center [497, 435] width 239 height 17
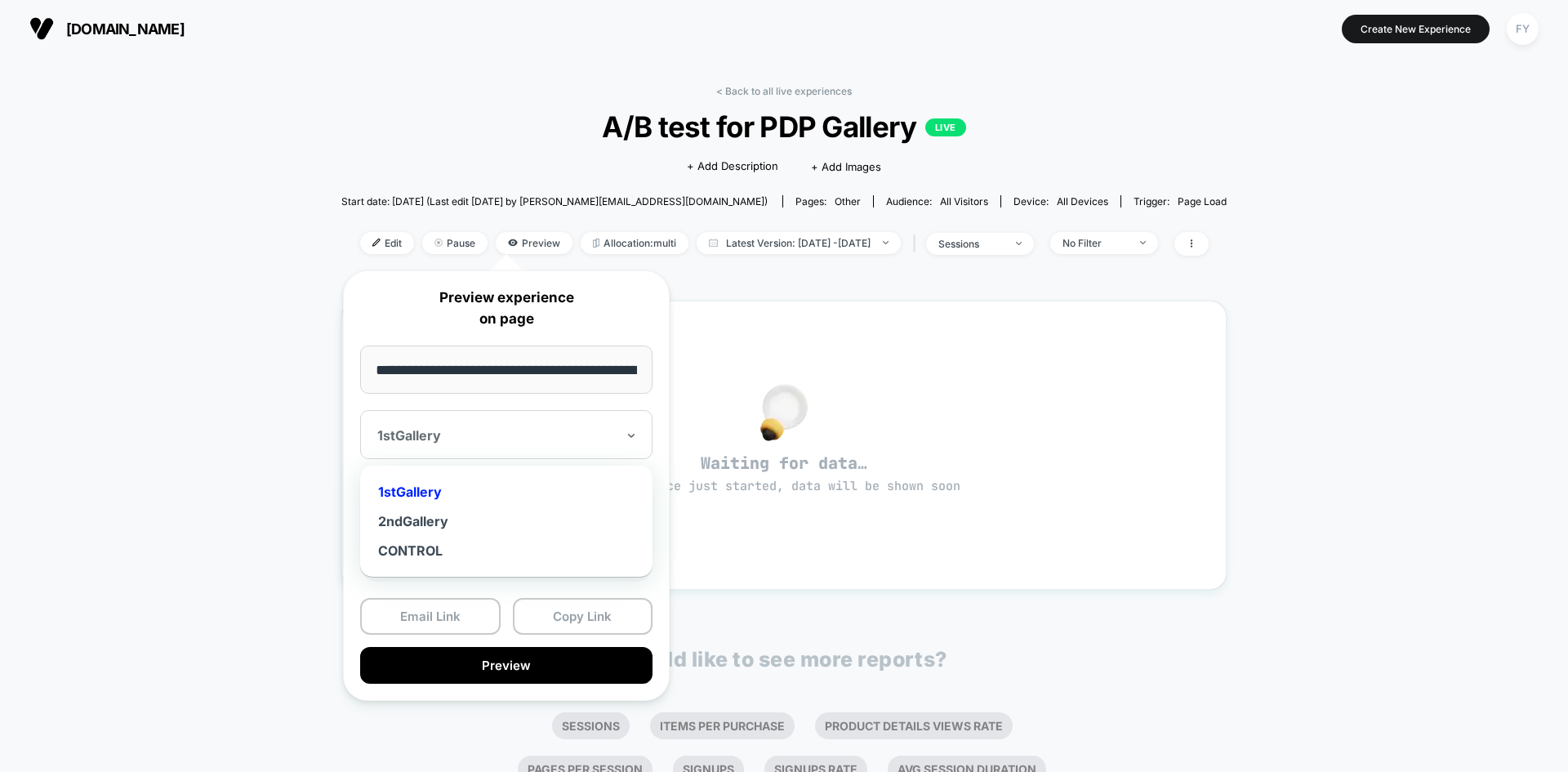
click at [542, 495] on div "1stGallery" at bounding box center [506, 492] width 276 height 30
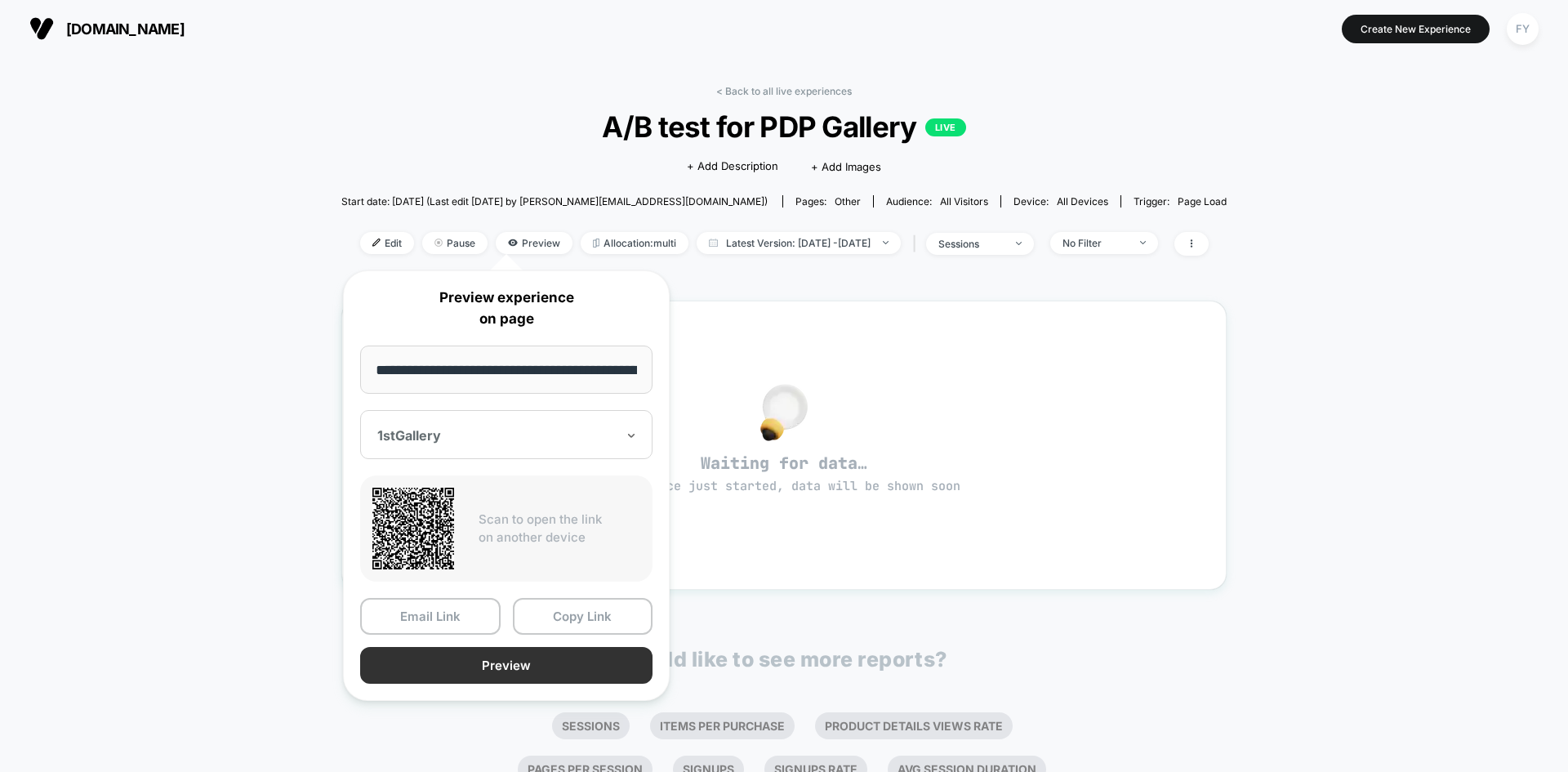
click at [522, 668] on button "Preview" at bounding box center [506, 665] width 292 height 37
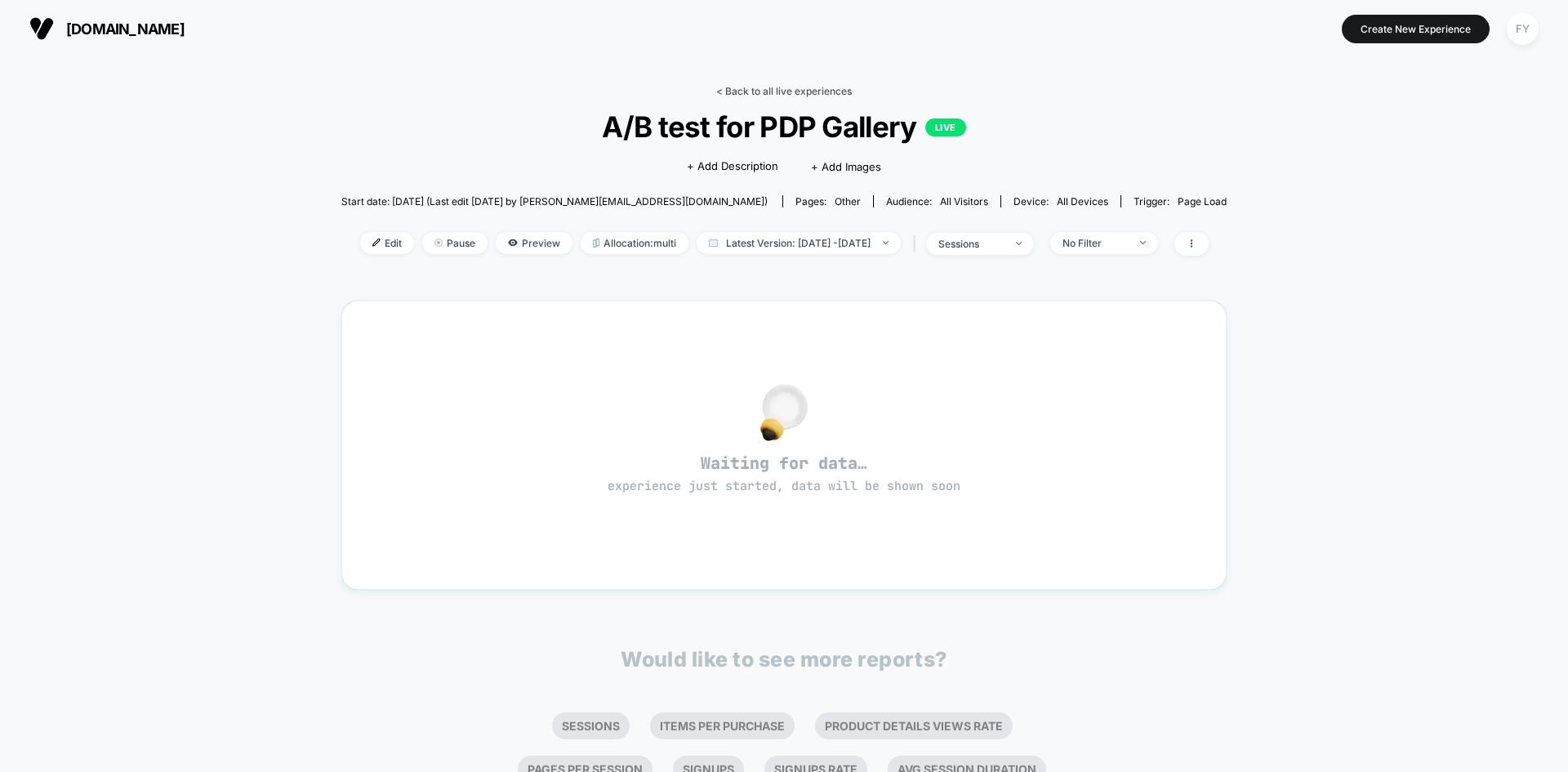
click at [825, 89] on link "< Back to all live experiences" at bounding box center [784, 91] width 136 height 12
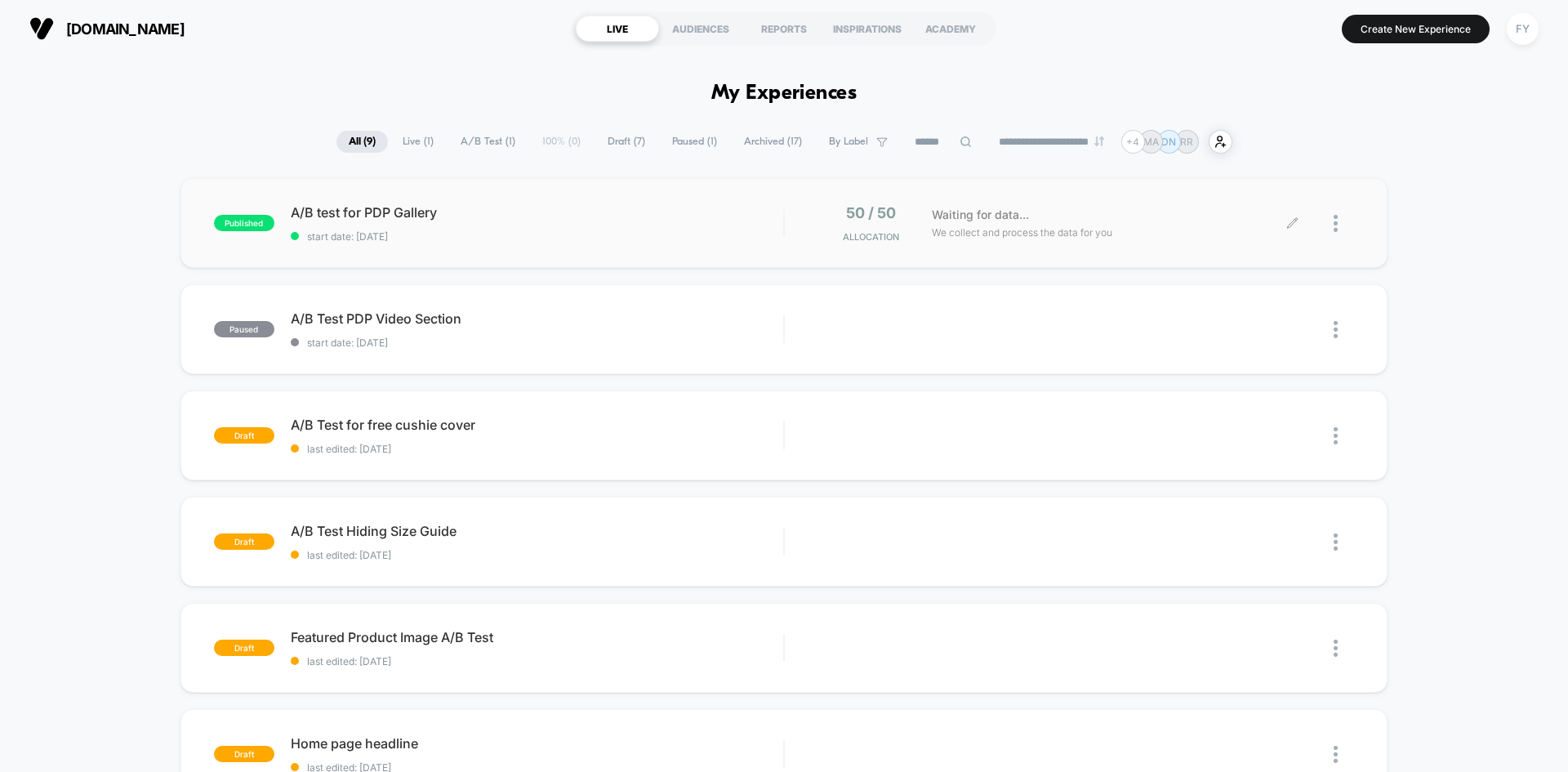
click at [1341, 225] on div at bounding box center [1343, 224] width 20 height 39
click at [1246, 125] on div "Edit" at bounding box center [1252, 130] width 147 height 37
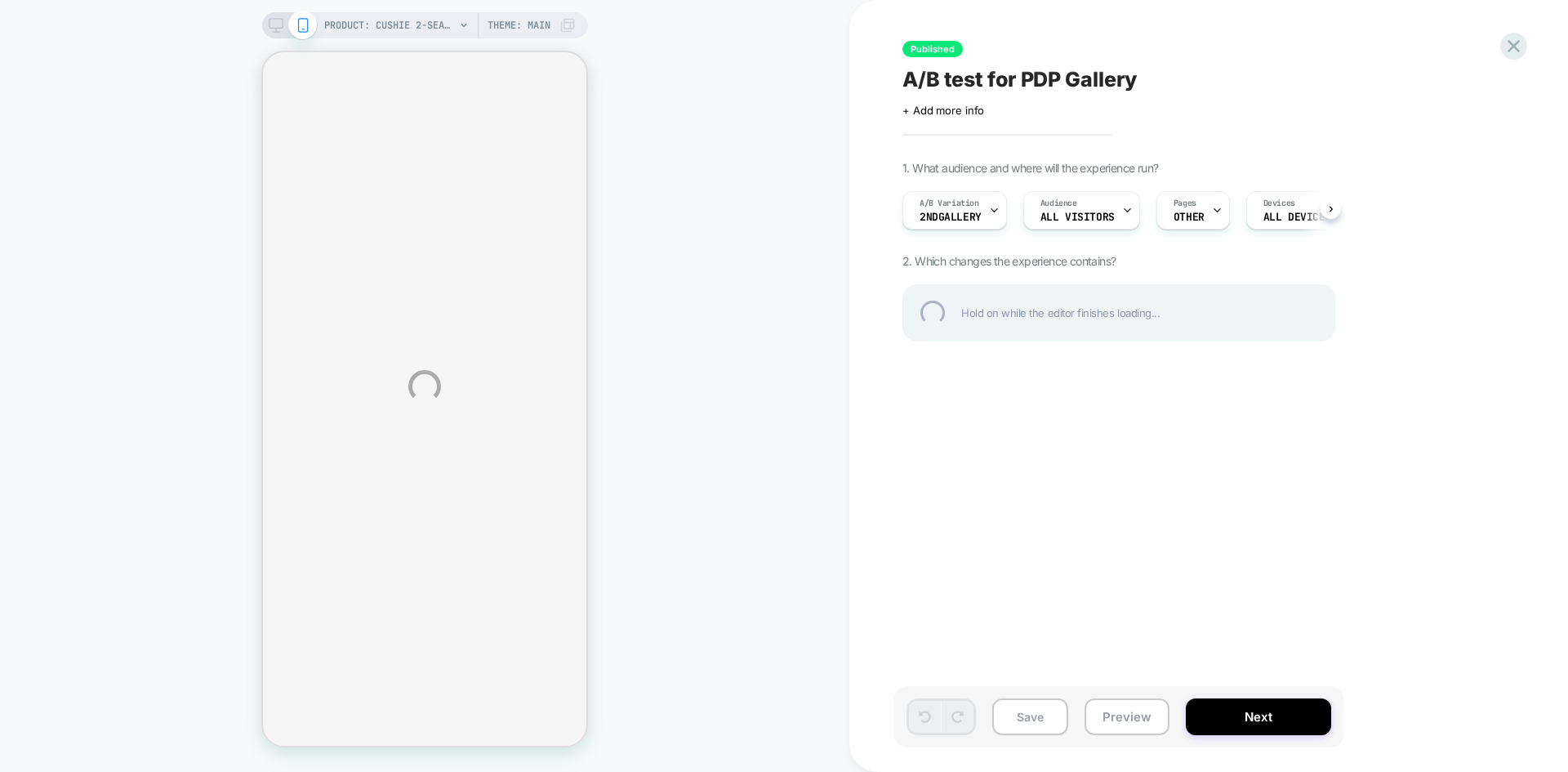
click at [945, 216] on div "PRODUCT: Cushie 2-Seater Modular Sleeper Sofa PRODUCT: Cushie 2-Seater Modular …" at bounding box center [784, 386] width 1568 height 772
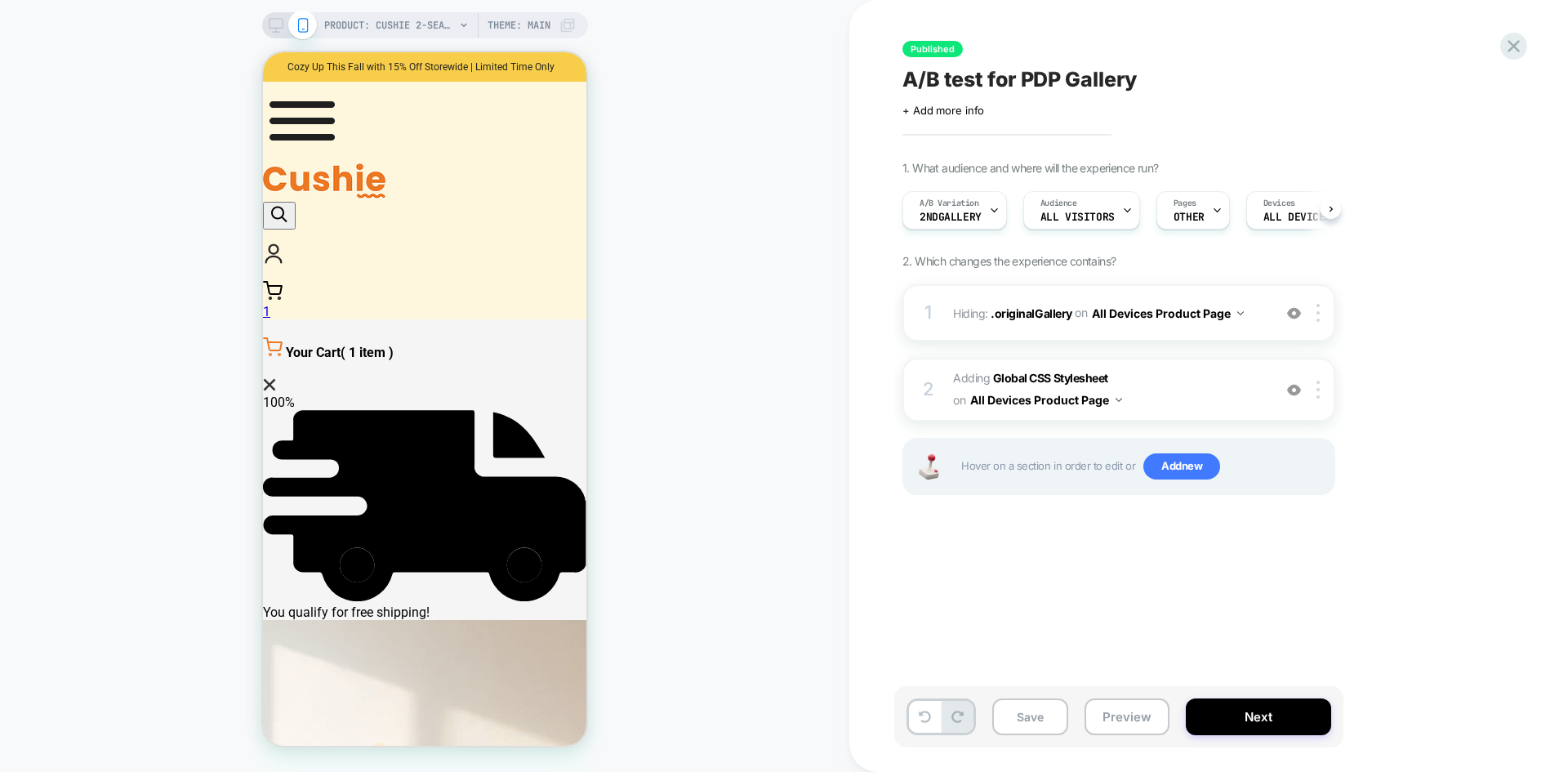
click at [971, 219] on span "2ndGallery" at bounding box center [950, 217] width 62 height 11
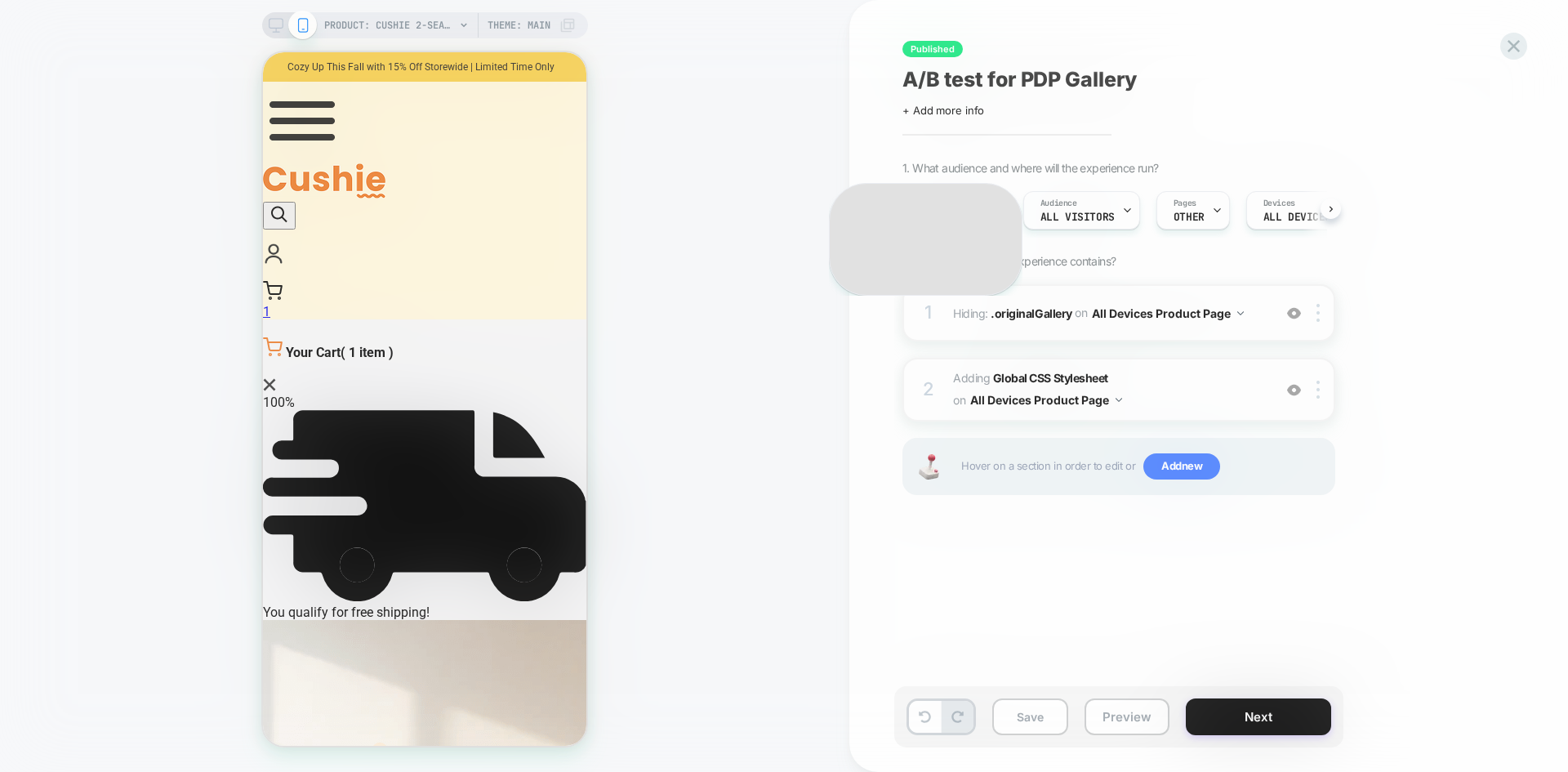
scroll to position [0, 1]
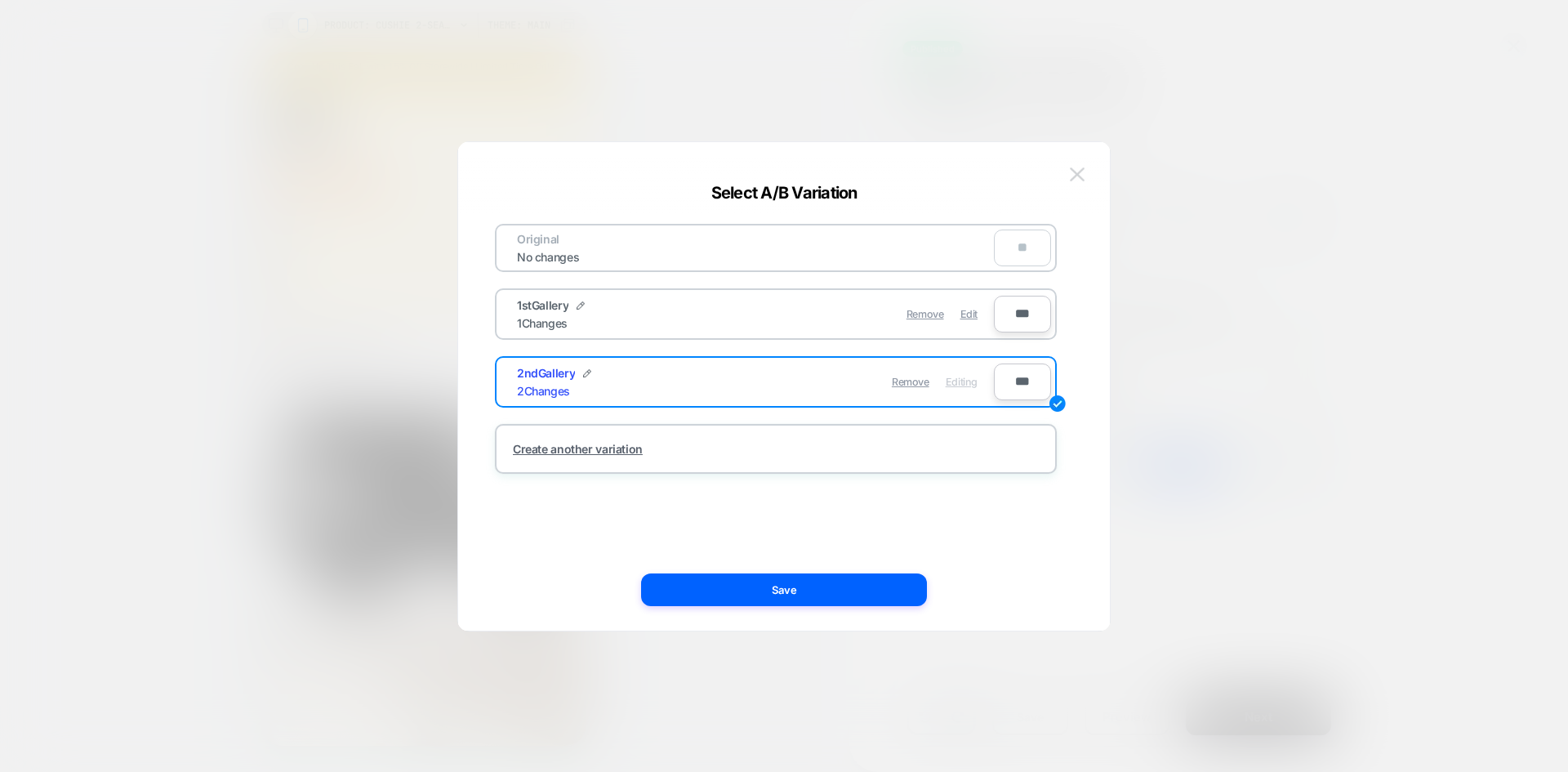
click at [1070, 179] on img at bounding box center [1077, 175] width 15 height 14
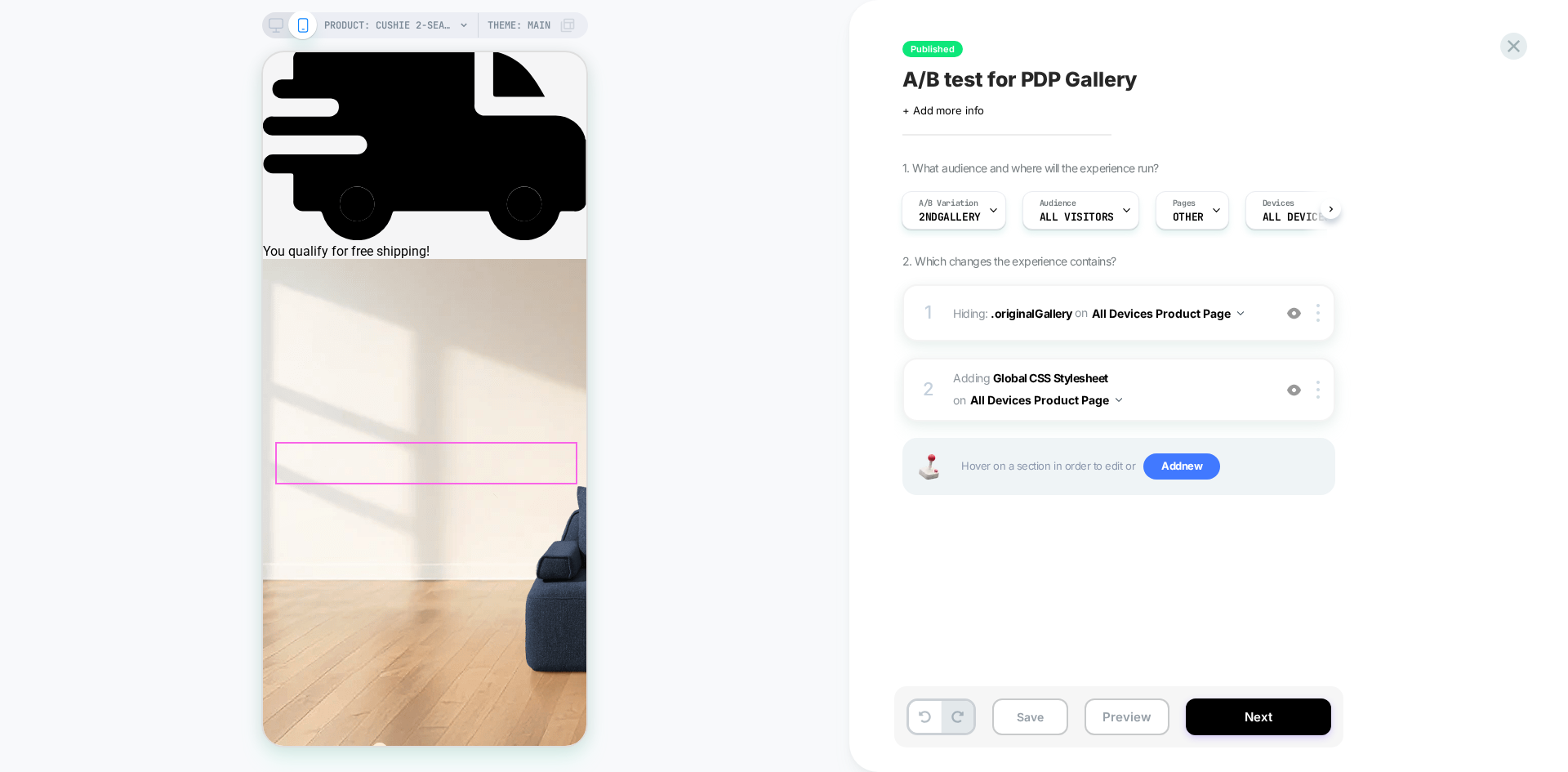
scroll to position [326, 0]
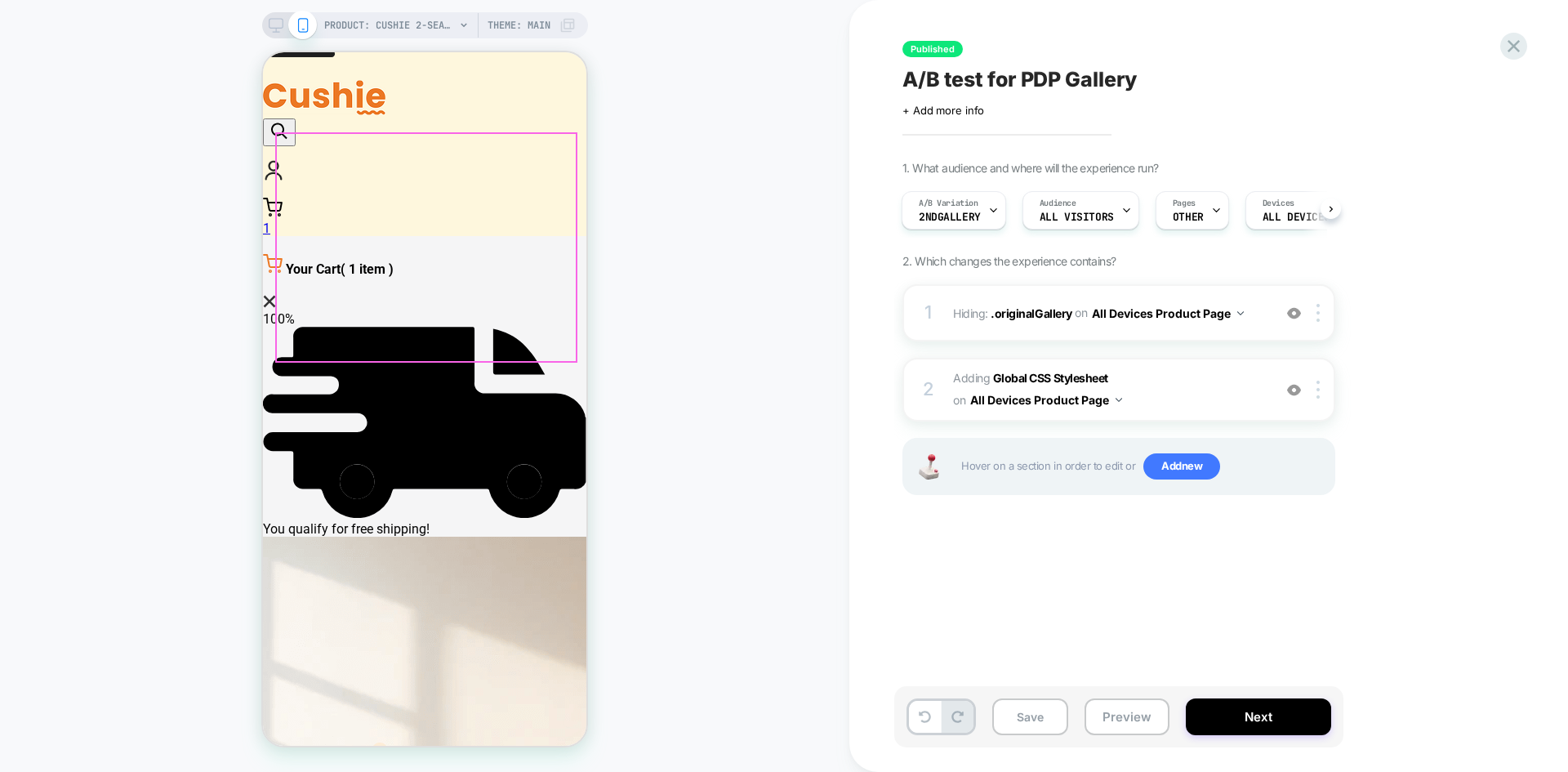
scroll to position [82, 0]
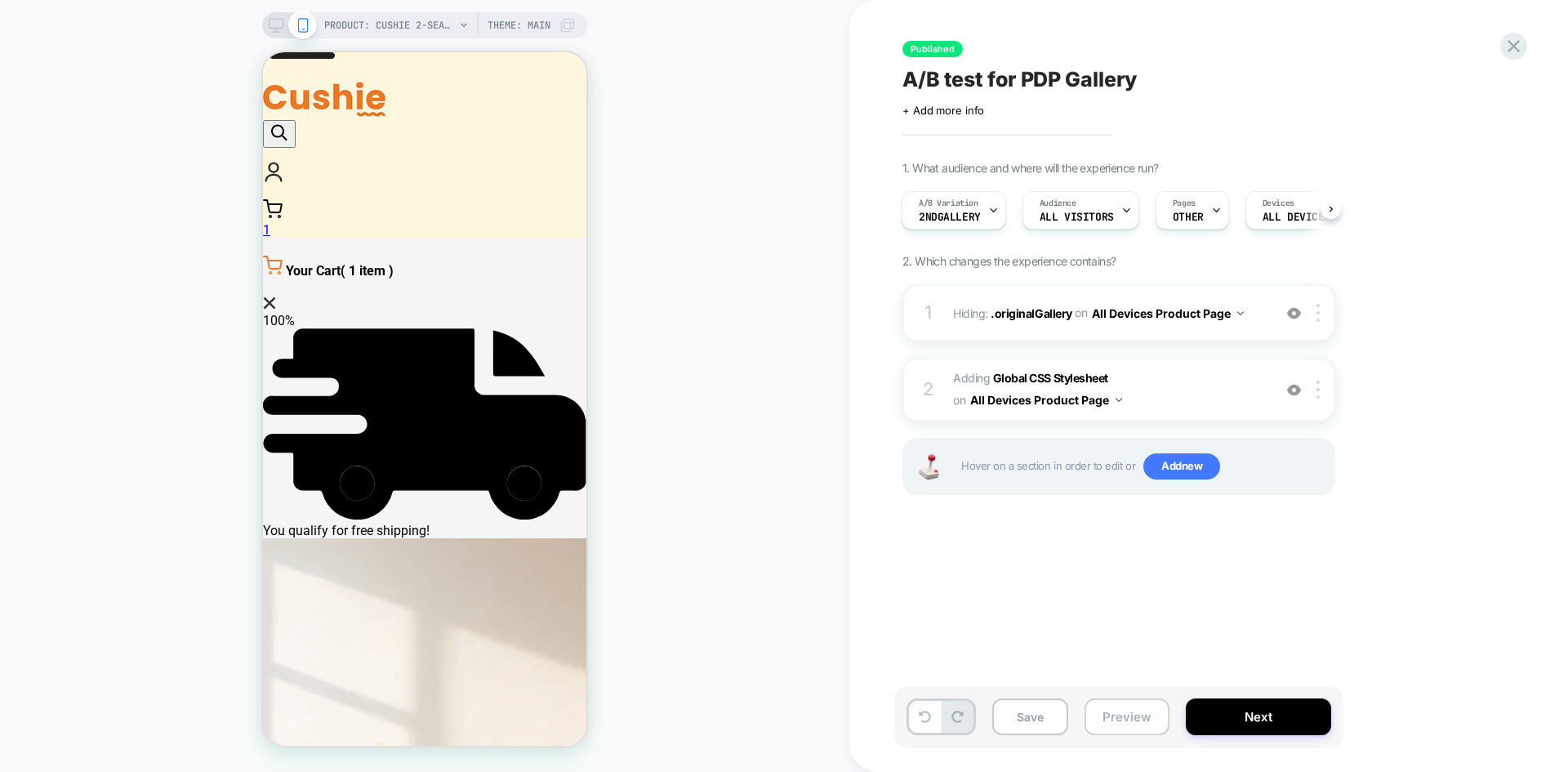
click at [1132, 714] on button "Preview" at bounding box center [1127, 717] width 85 height 37
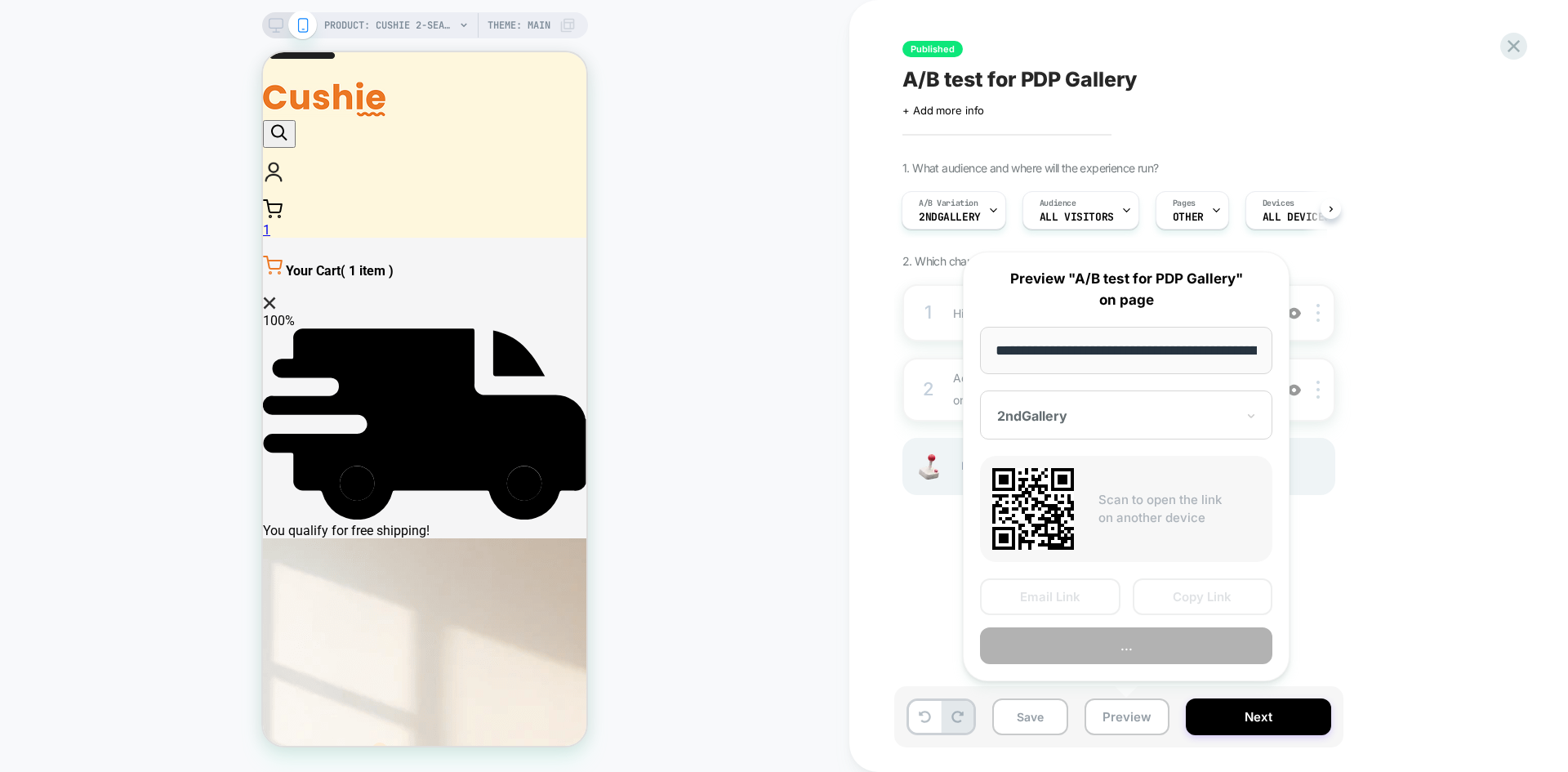
scroll to position [0, 375]
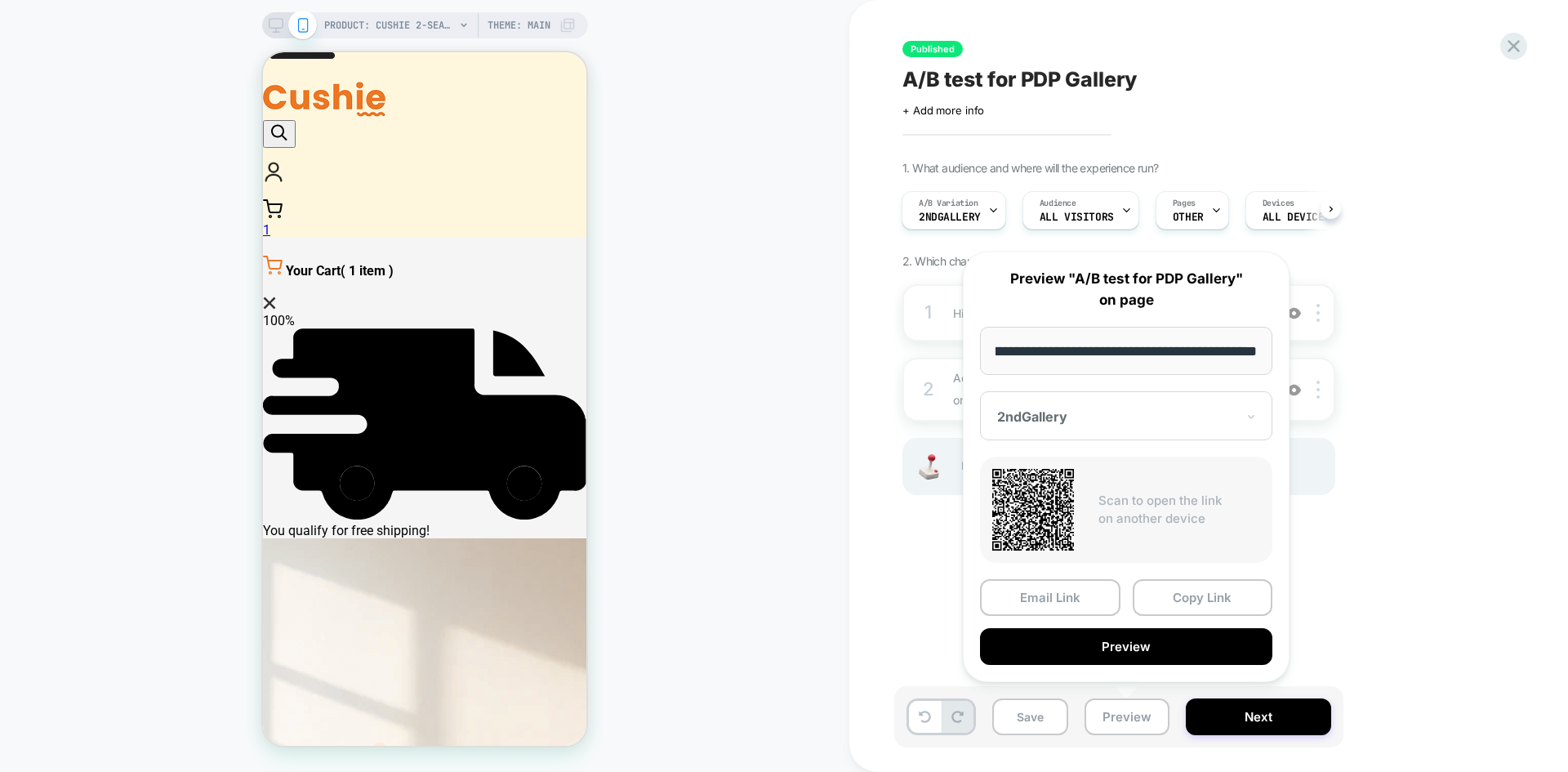
click at [1060, 408] on div "2ndGallery" at bounding box center [1117, 417] width 242 height 19
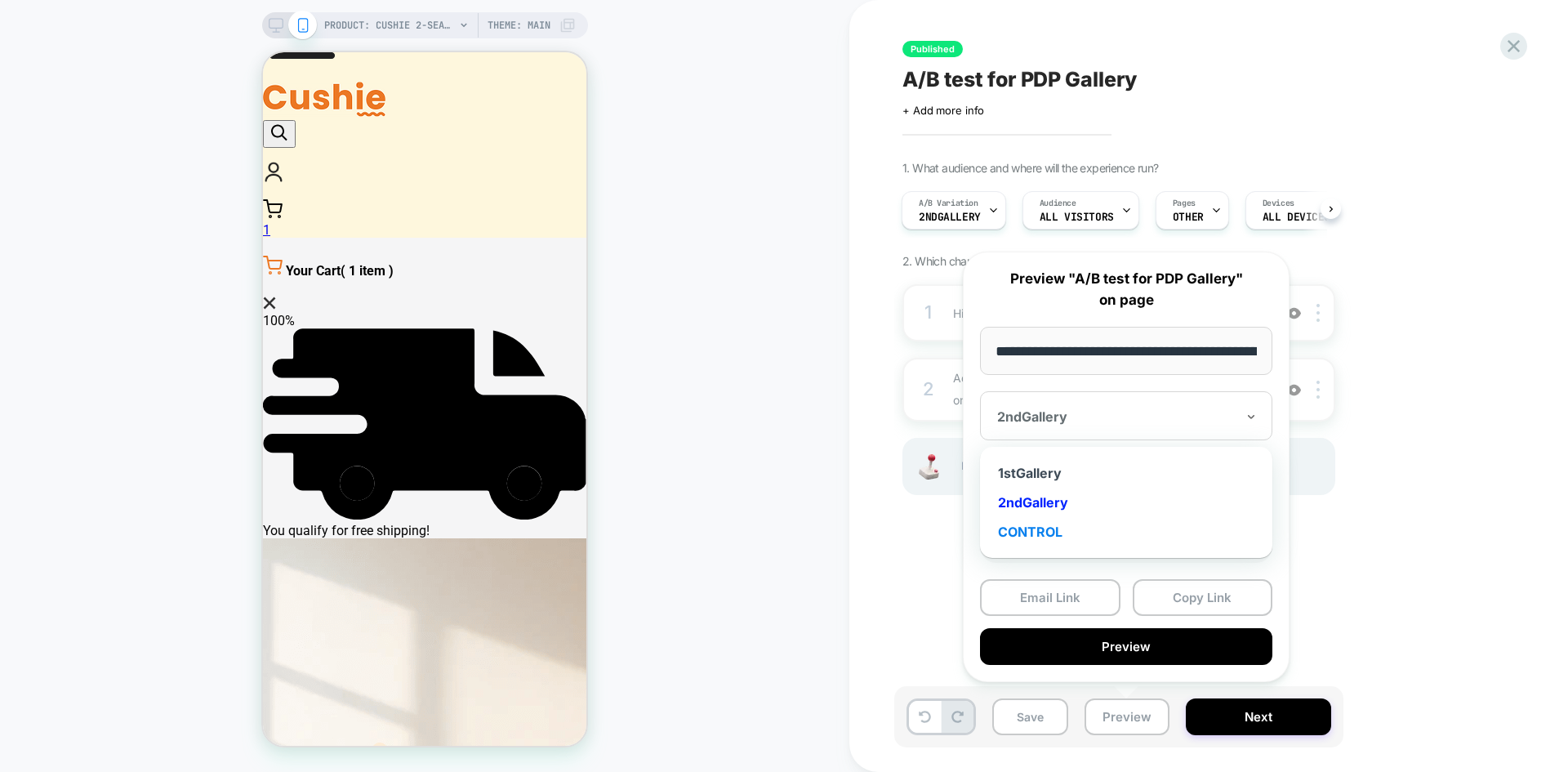
click at [1053, 536] on div "CONTROL" at bounding box center [1126, 532] width 276 height 30
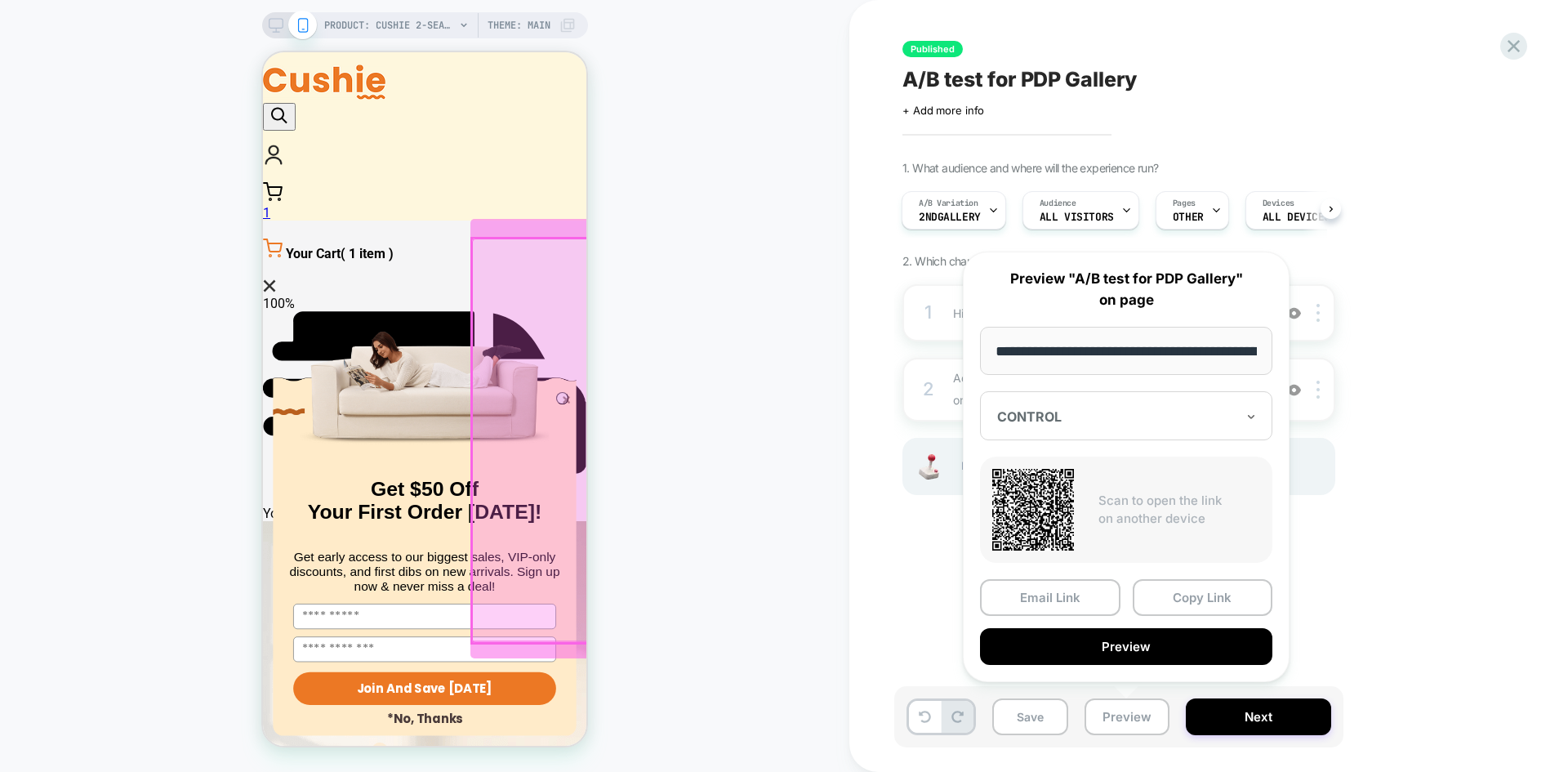
scroll to position [163, 0]
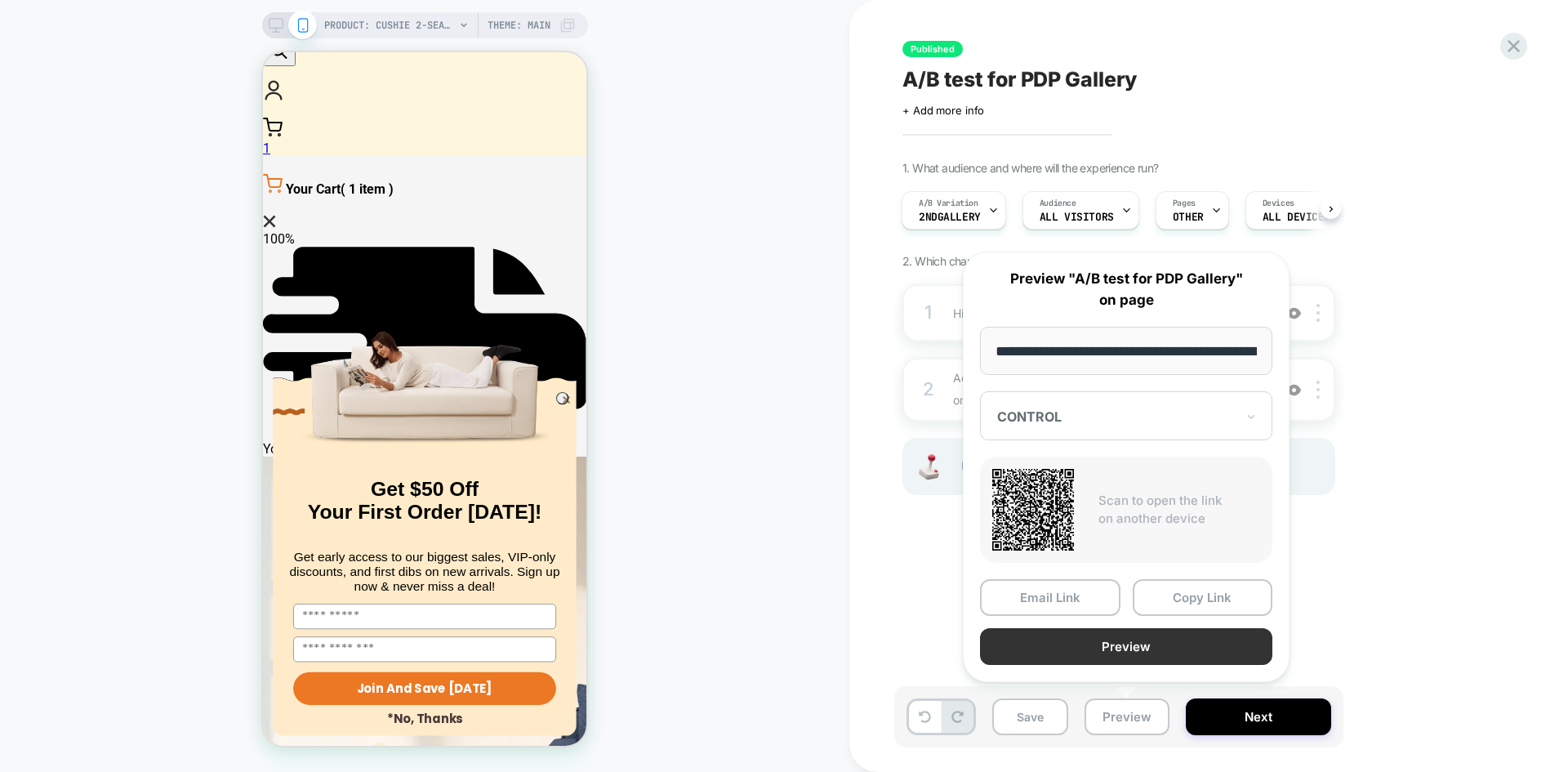
click at [1126, 653] on button "Preview" at bounding box center [1126, 647] width 292 height 37
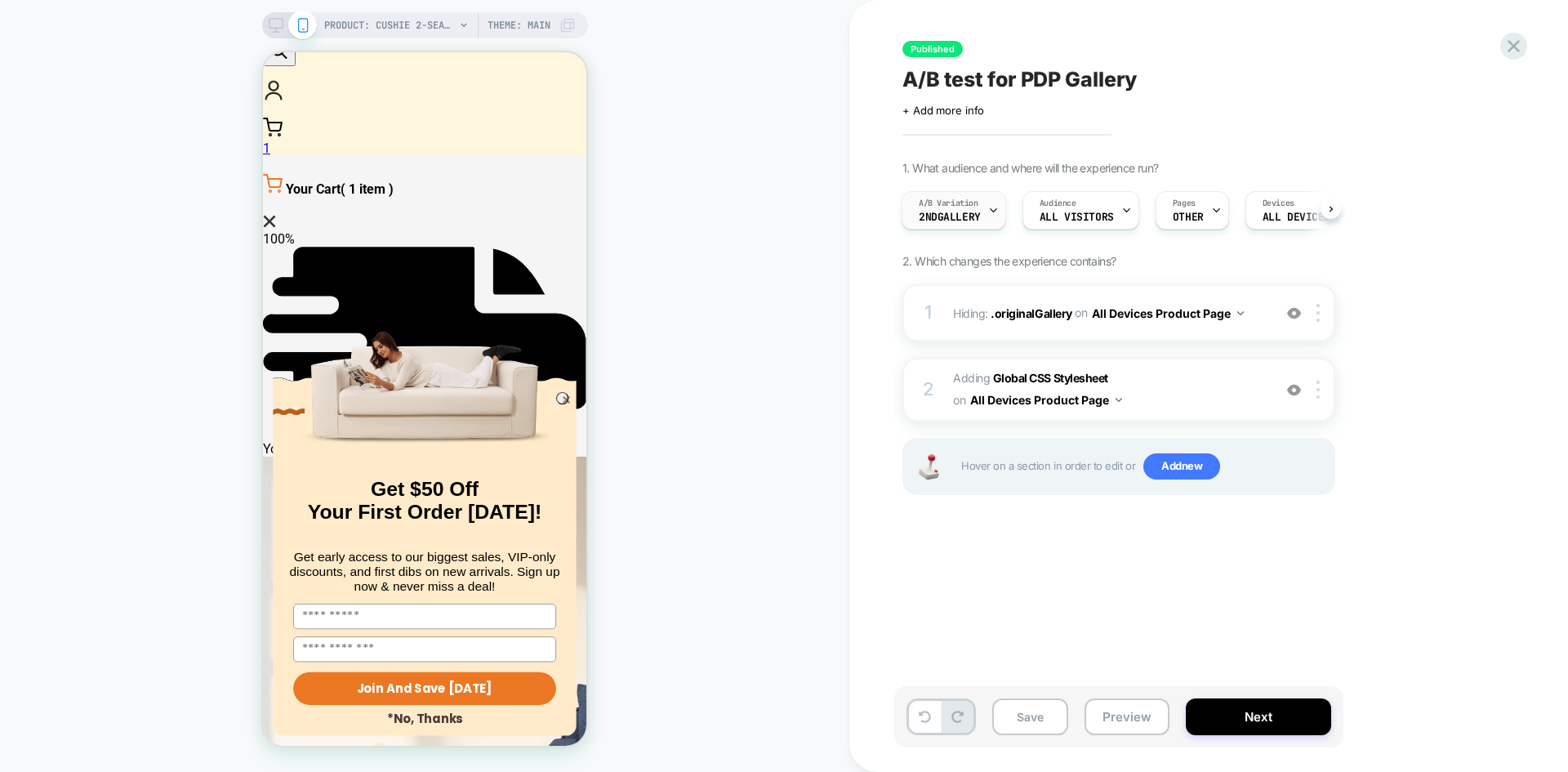
click at [986, 220] on div "A/B Variation 2ndGallery" at bounding box center [950, 211] width 95 height 37
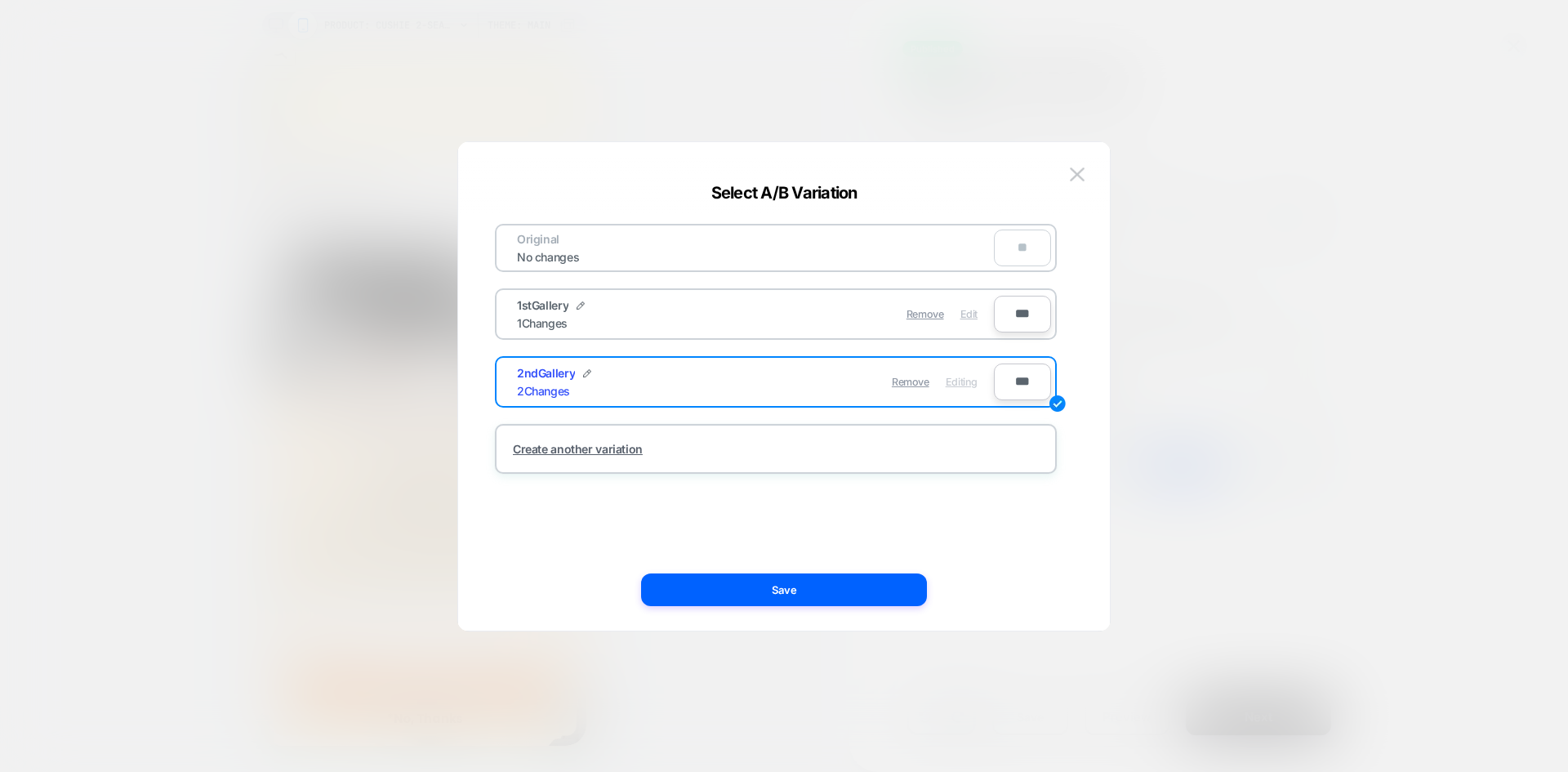
click at [966, 313] on span "Edit" at bounding box center [970, 314] width 18 height 12
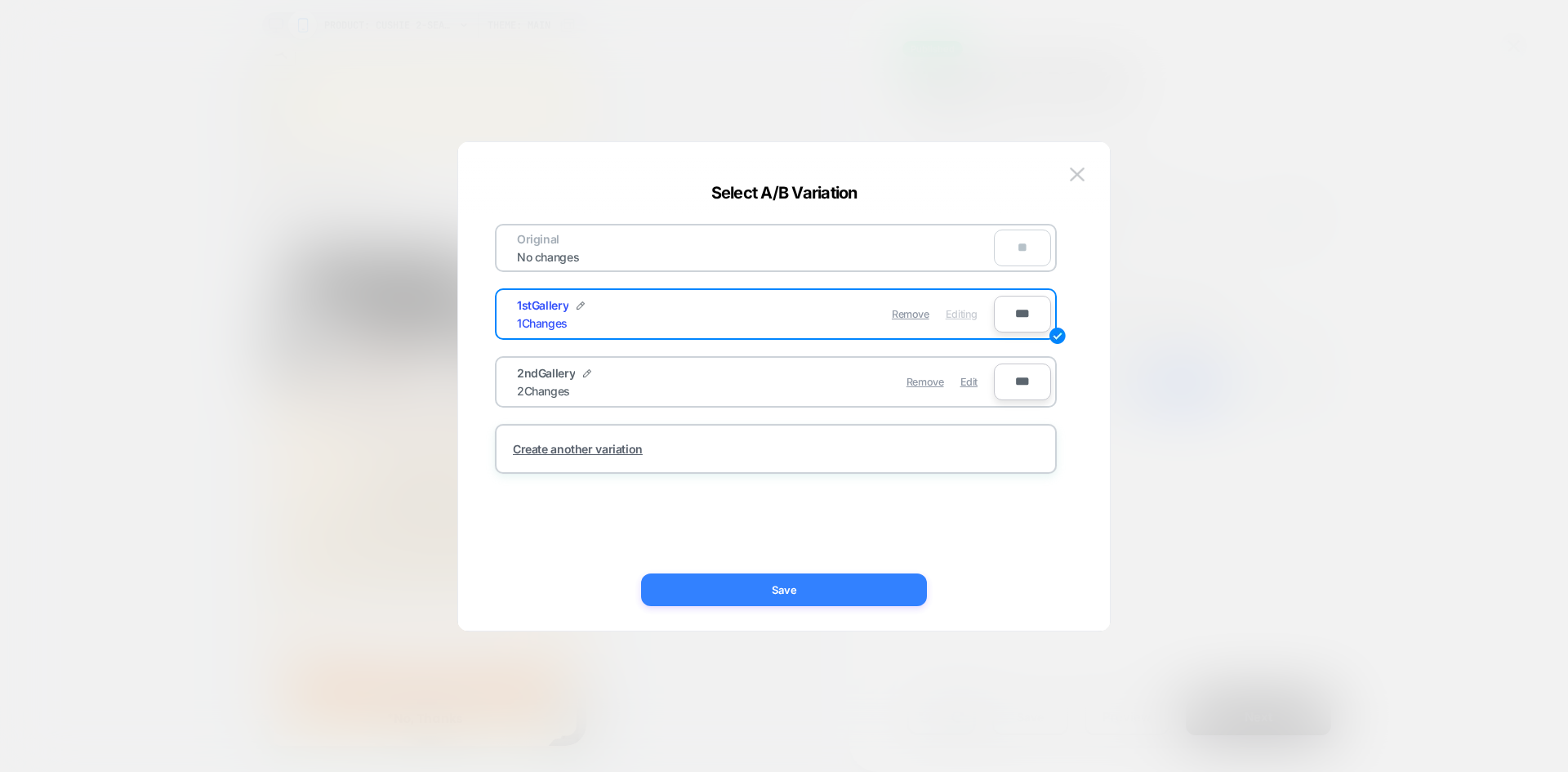
click at [806, 585] on button "Save" at bounding box center [784, 589] width 286 height 32
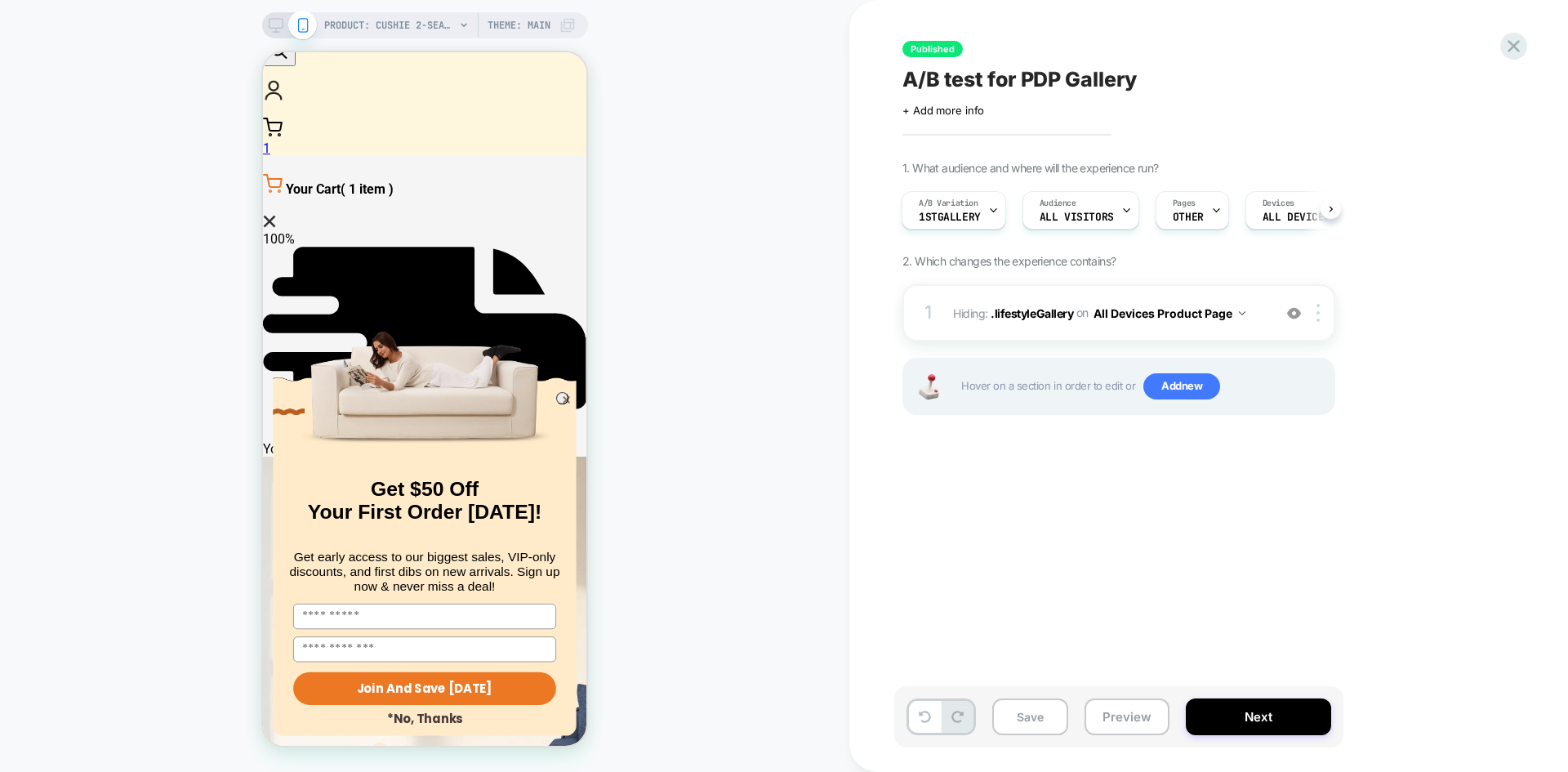
click at [1139, 737] on div "Save Preview Next" at bounding box center [1119, 717] width 449 height 61
click at [1139, 723] on button "Preview" at bounding box center [1127, 717] width 85 height 37
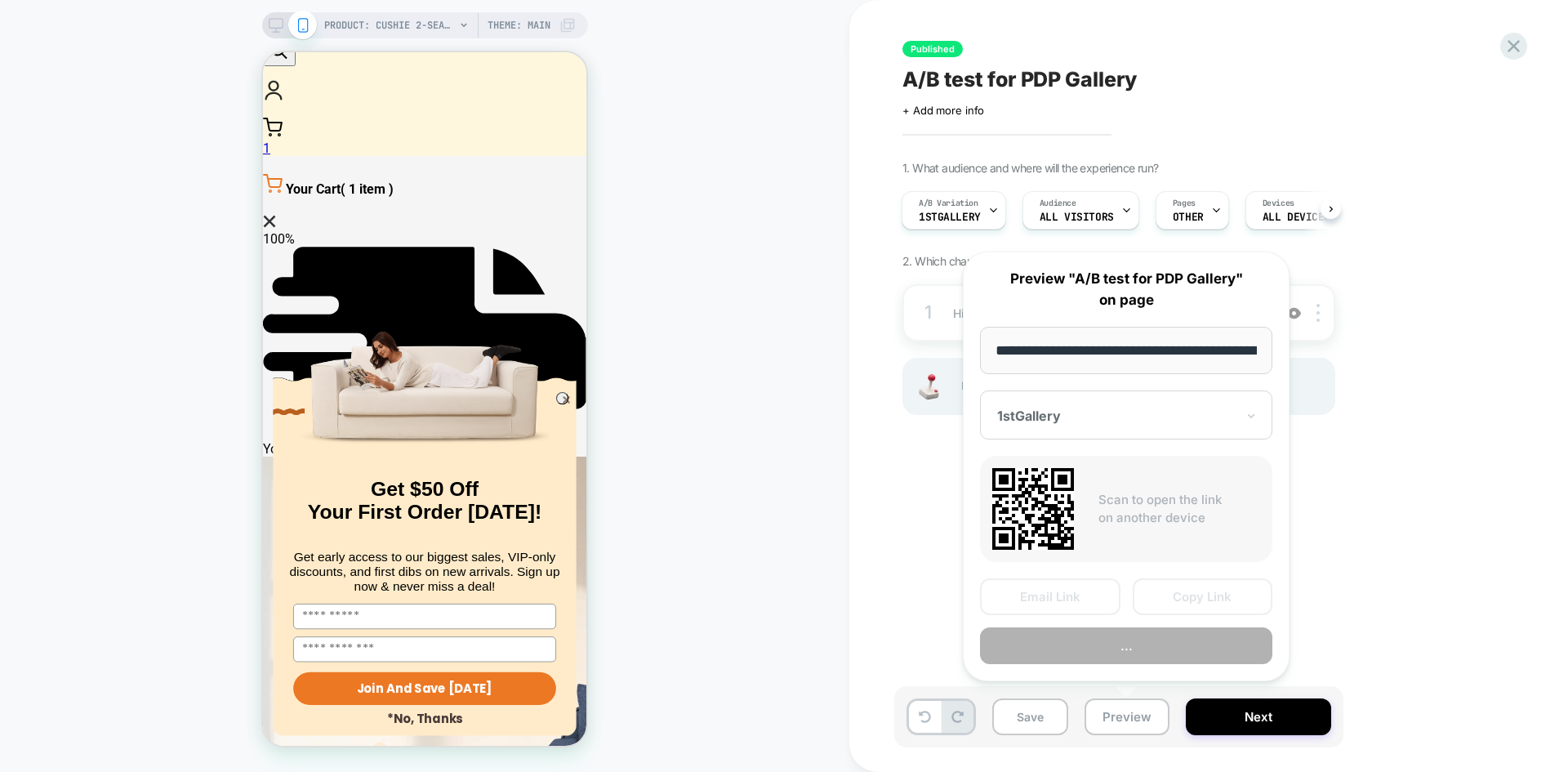
scroll to position [0, 375]
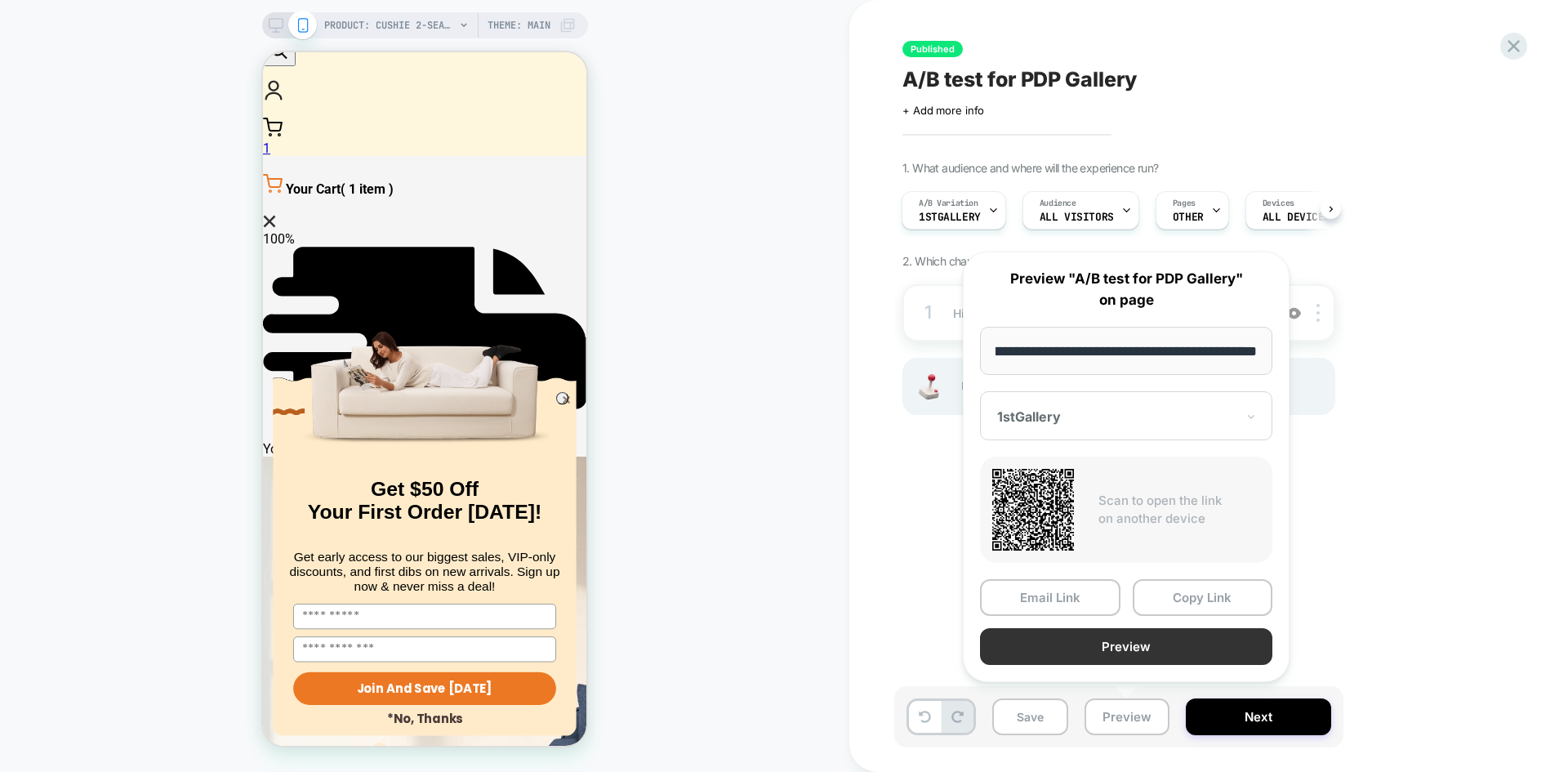
click at [1076, 640] on button "Preview" at bounding box center [1126, 647] width 292 height 37
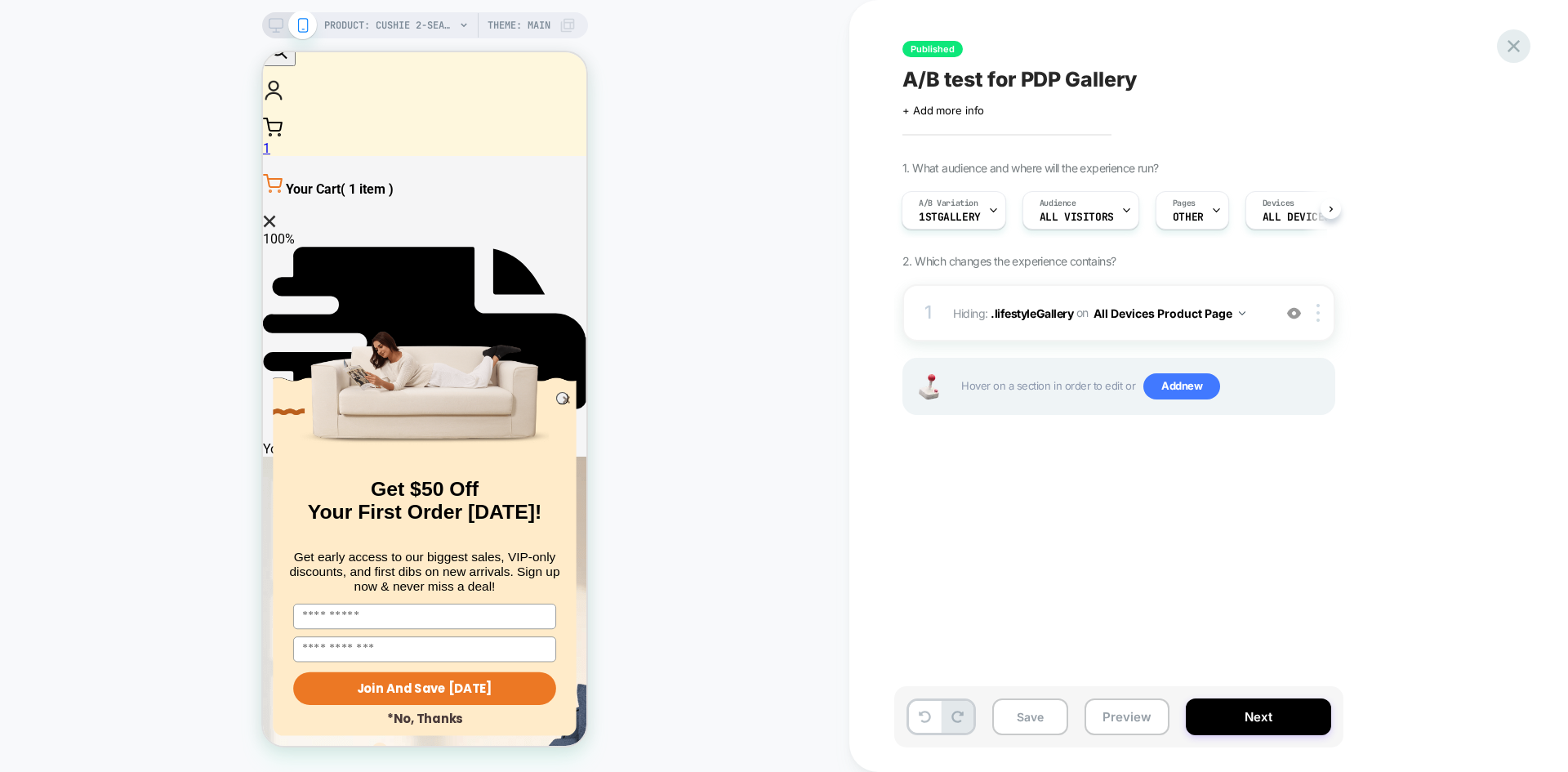
click at [1514, 51] on icon at bounding box center [1514, 46] width 22 height 22
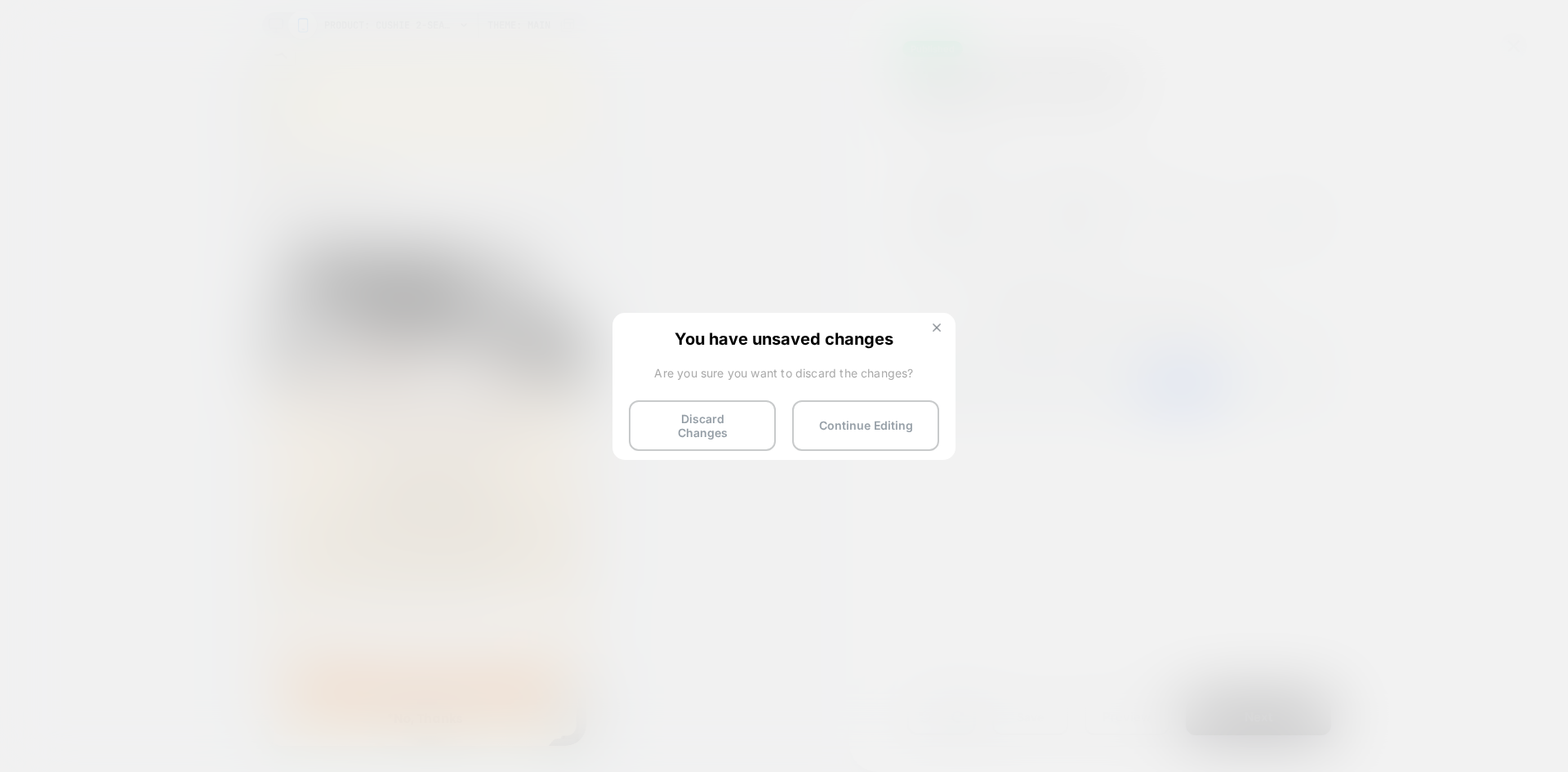
click at [932, 328] on button at bounding box center [936, 330] width 18 height 14
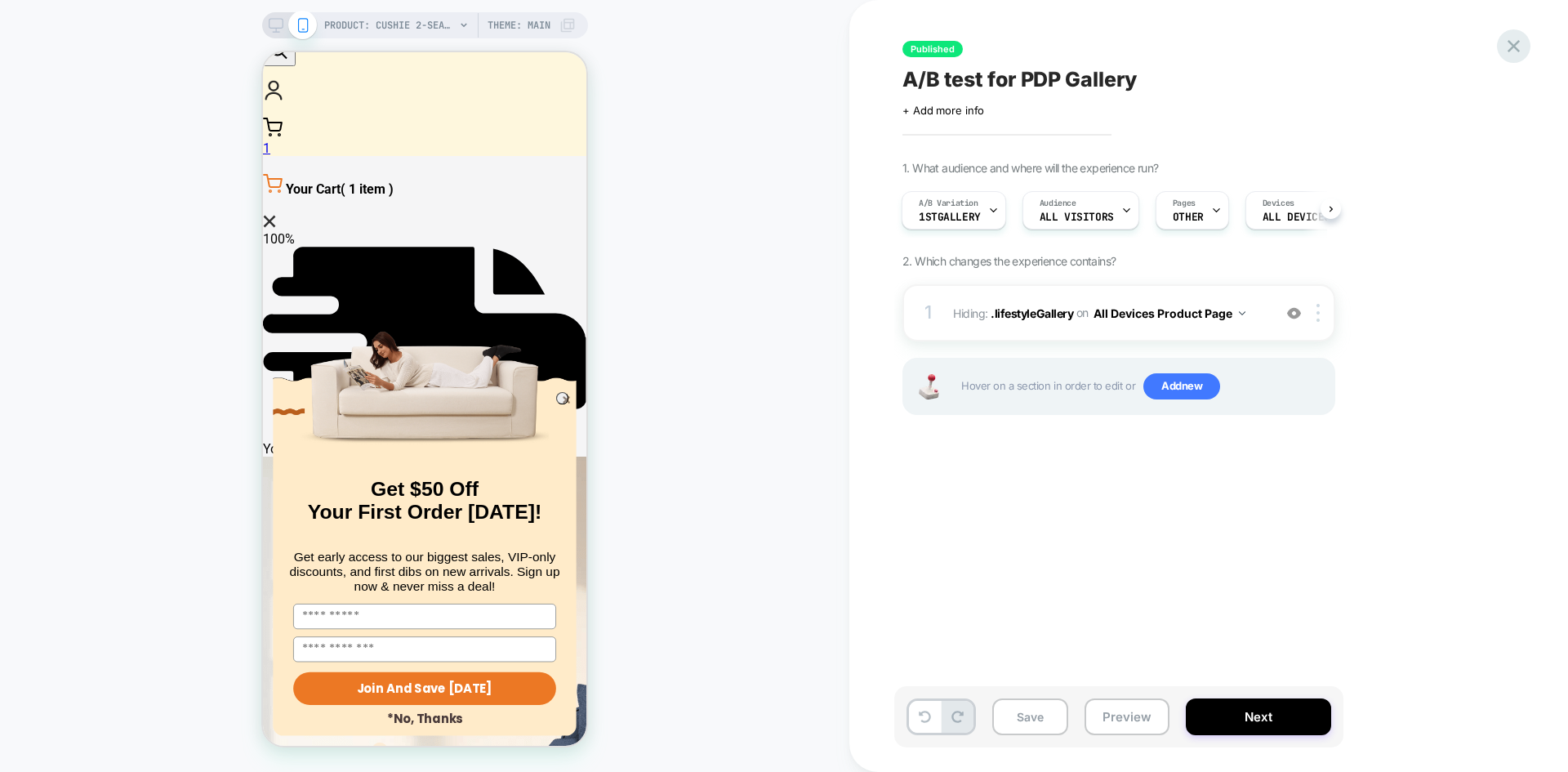
click at [1514, 52] on icon at bounding box center [1514, 46] width 22 height 22
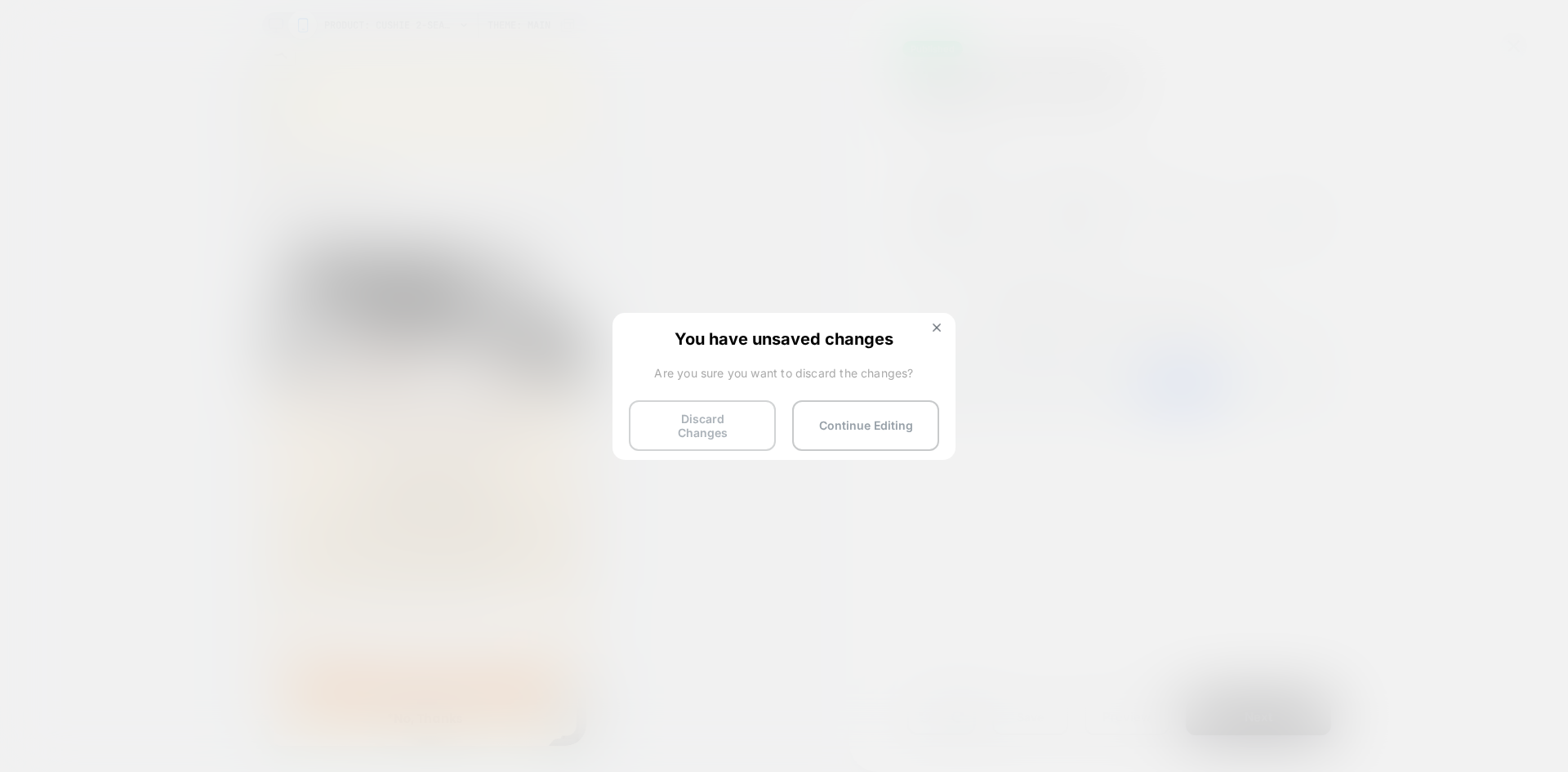
click at [732, 428] on button "Discard Changes" at bounding box center [703, 425] width 147 height 51
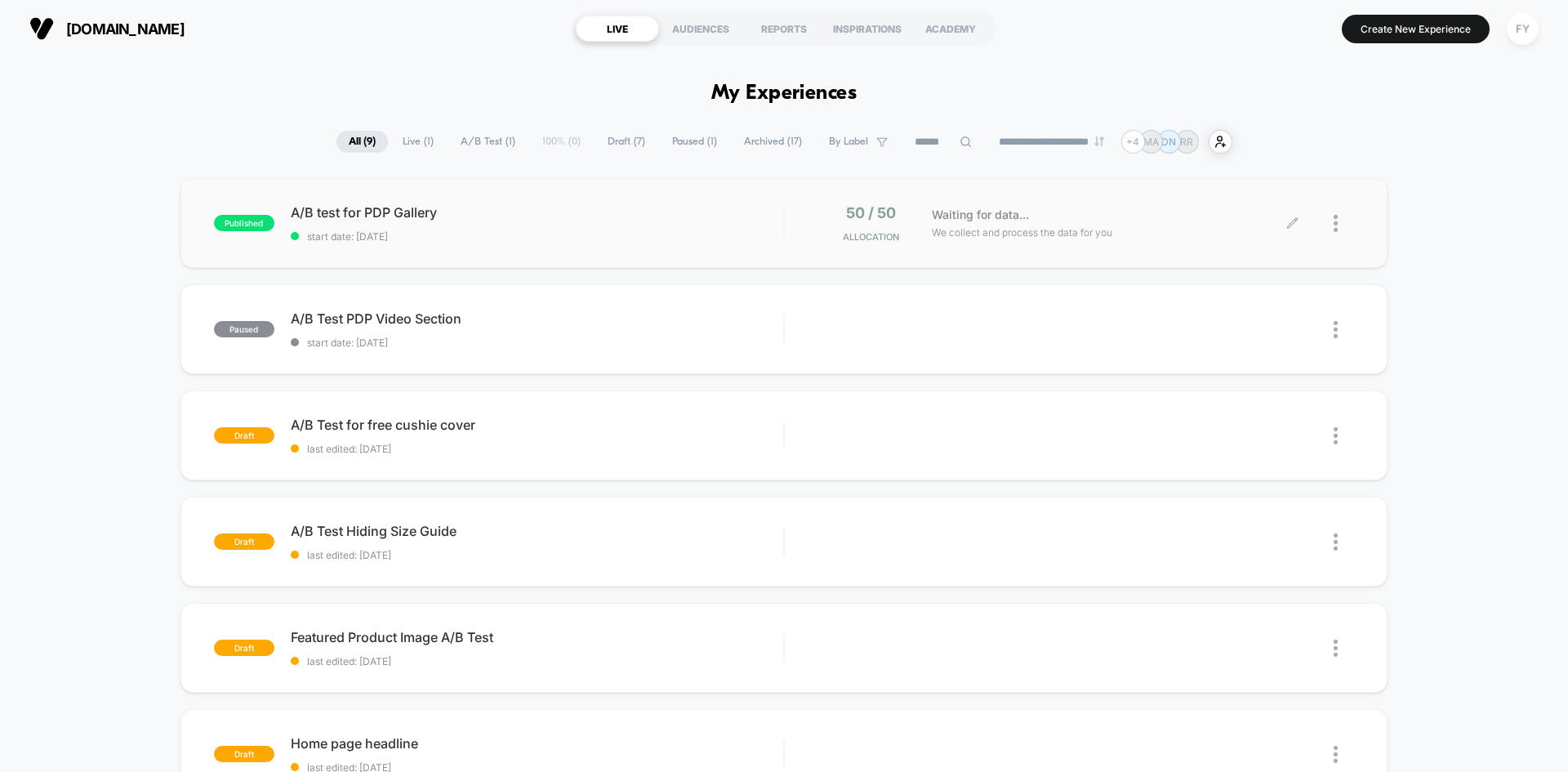
click at [1345, 225] on div at bounding box center [1343, 224] width 20 height 39
click at [1288, 200] on div "Pause" at bounding box center [1252, 204] width 147 height 37
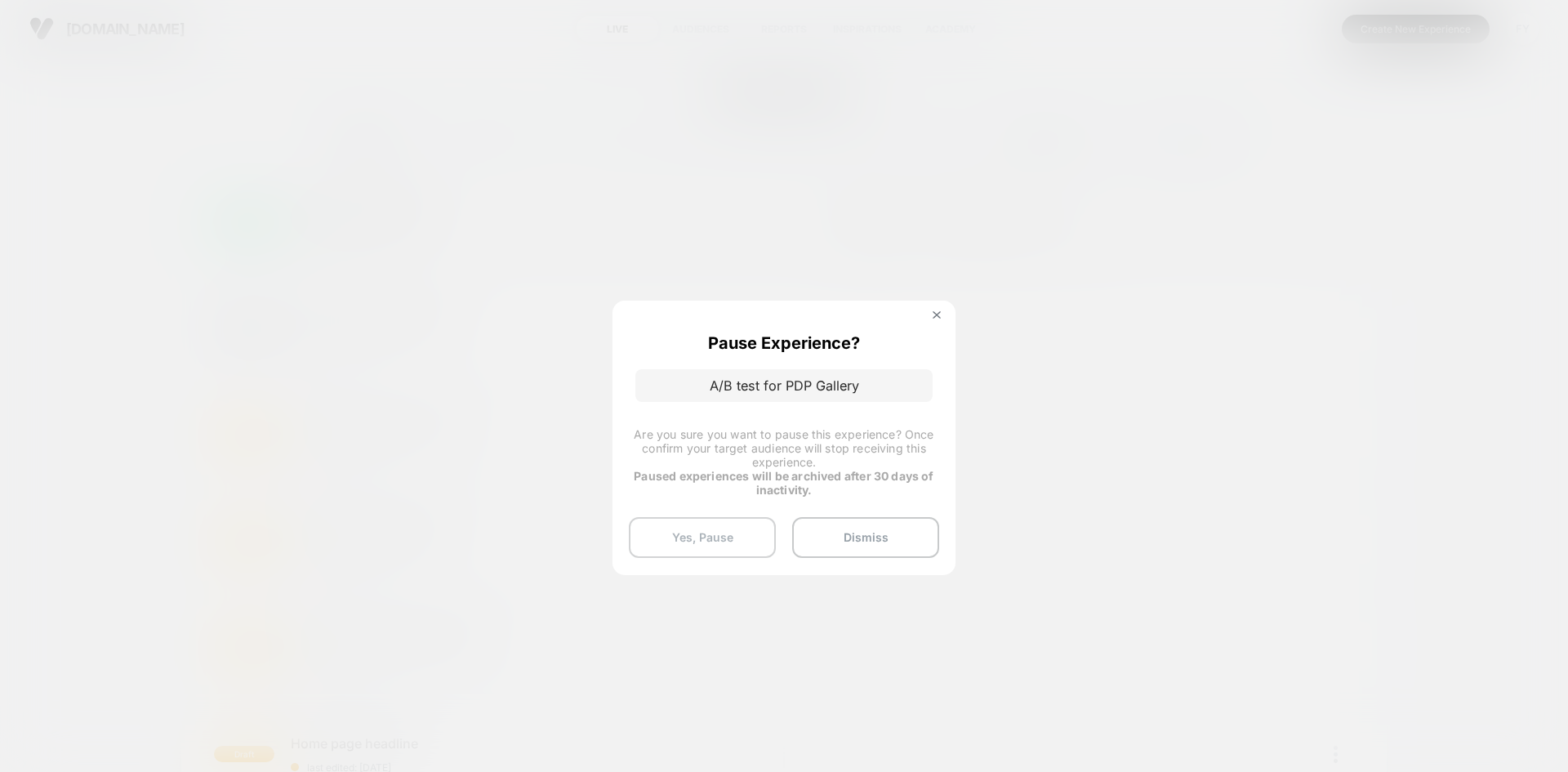
click at [743, 550] on button "Yes, Pause" at bounding box center [703, 537] width 147 height 41
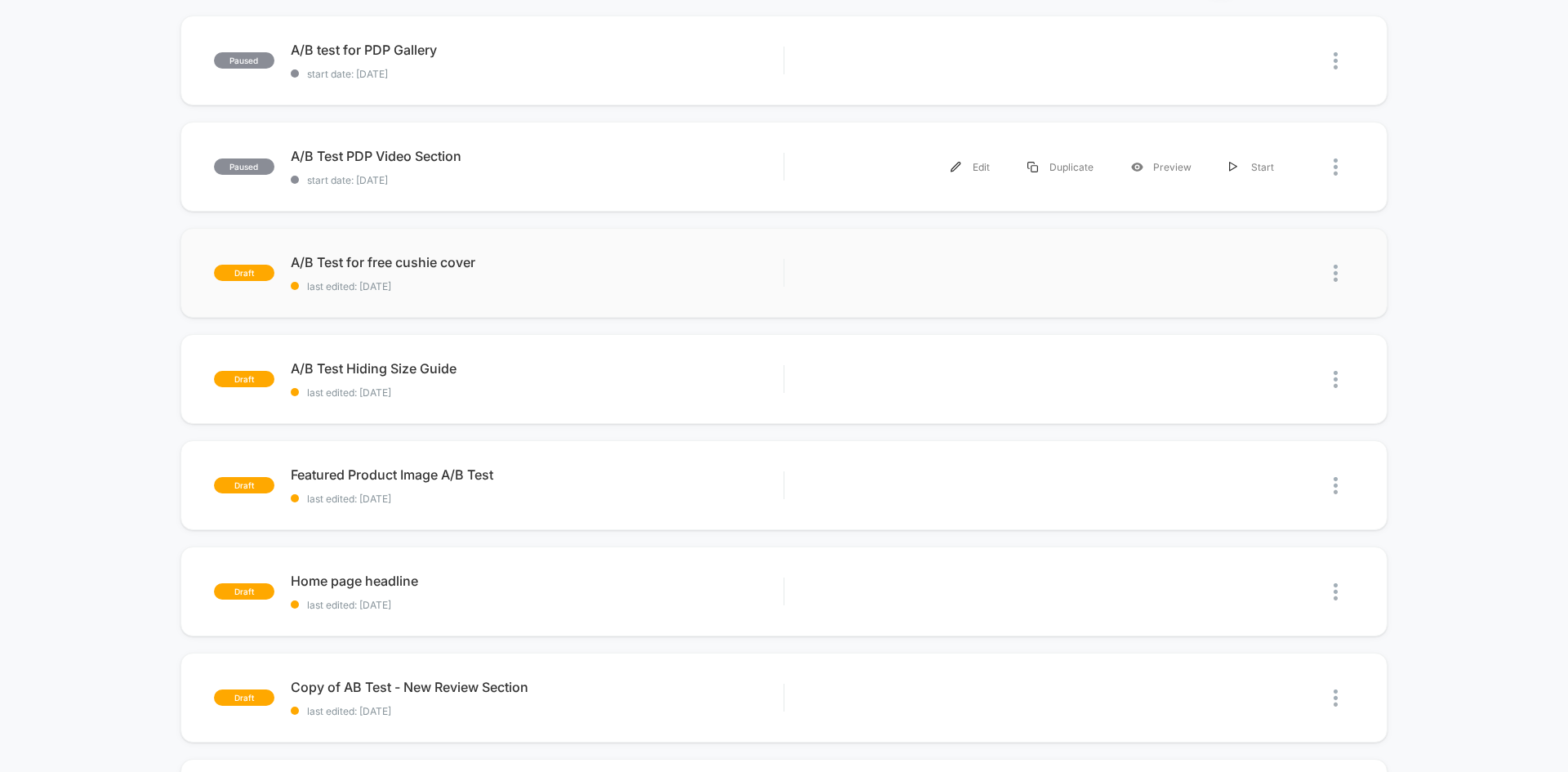
scroll to position [163, 0]
